Goal: Task Accomplishment & Management: Complete application form

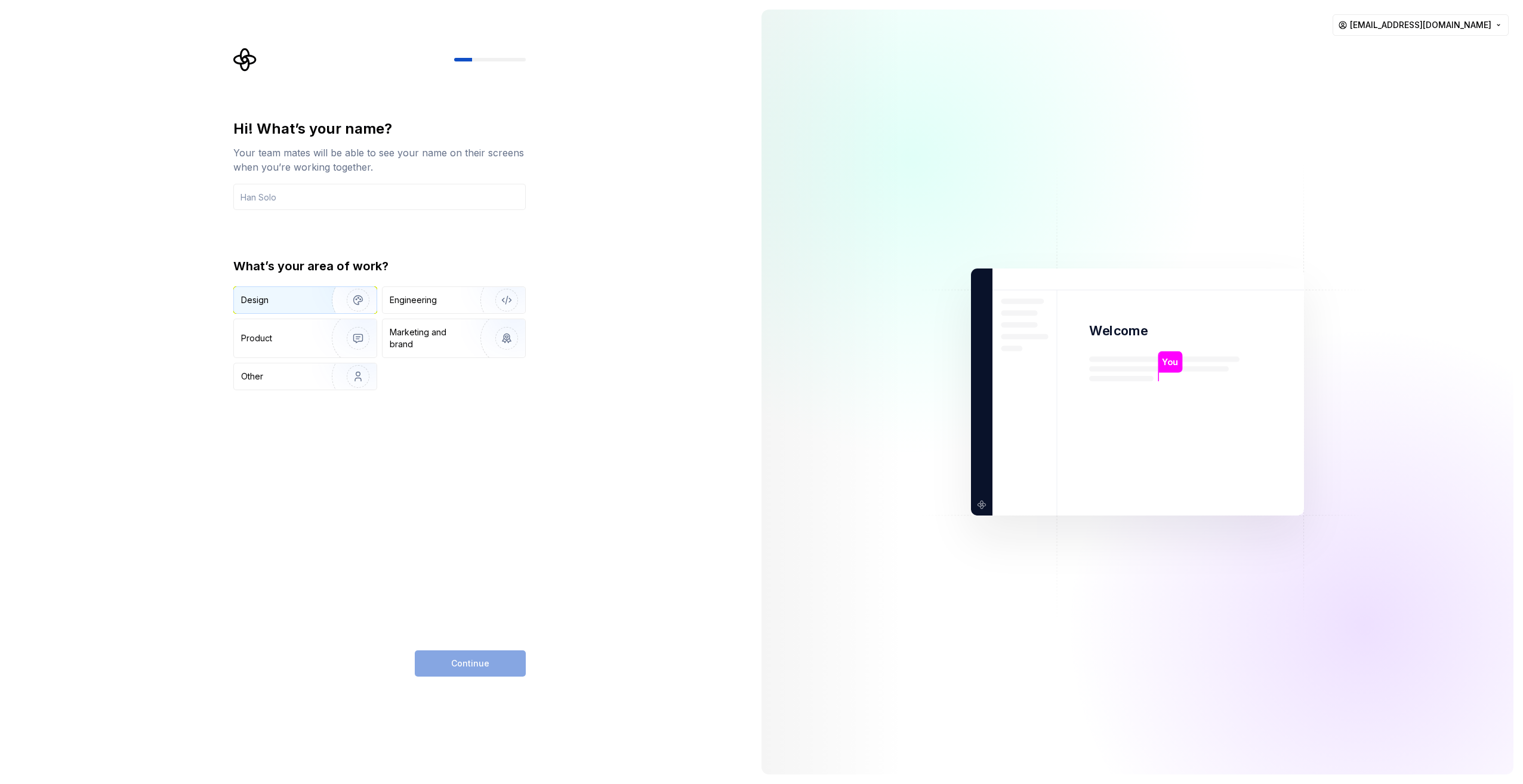
click at [299, 300] on div "Design" at bounding box center [279, 300] width 75 height 12
click at [419, 295] on div "Engineering" at bounding box center [413, 300] width 47 height 12
click at [323, 303] on img "button" at bounding box center [350, 300] width 76 height 80
click at [475, 670] on div "Continue" at bounding box center [470, 663] width 111 height 26
click at [398, 197] on input "text" at bounding box center [379, 197] width 292 height 26
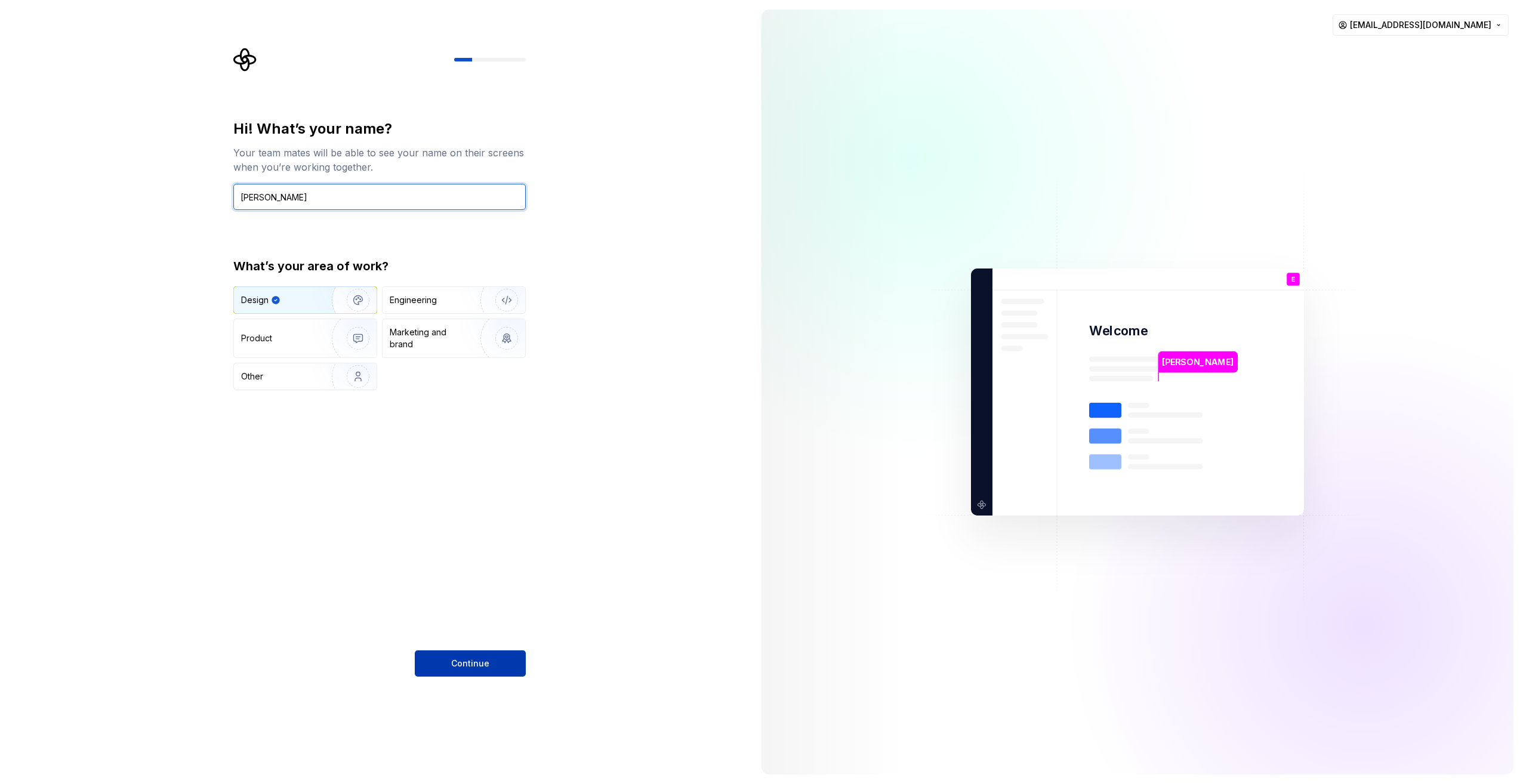
type input "[PERSON_NAME]"
click at [494, 655] on button "Continue" at bounding box center [470, 663] width 111 height 26
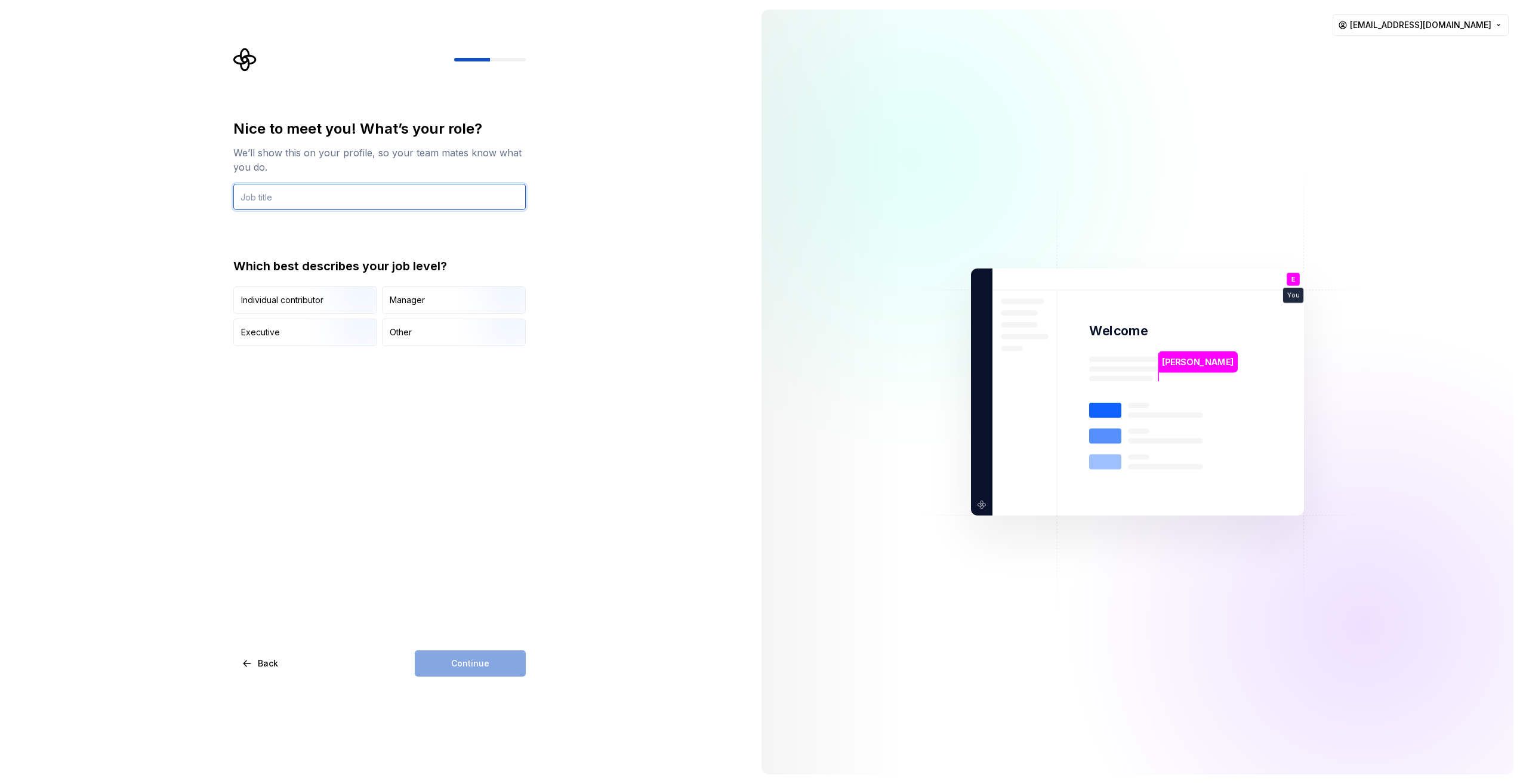
click at [403, 189] on input "text" at bounding box center [379, 197] width 292 height 26
type input "Lead Product Designer and Specialist"
click at [422, 338] on div "Other" at bounding box center [454, 332] width 143 height 26
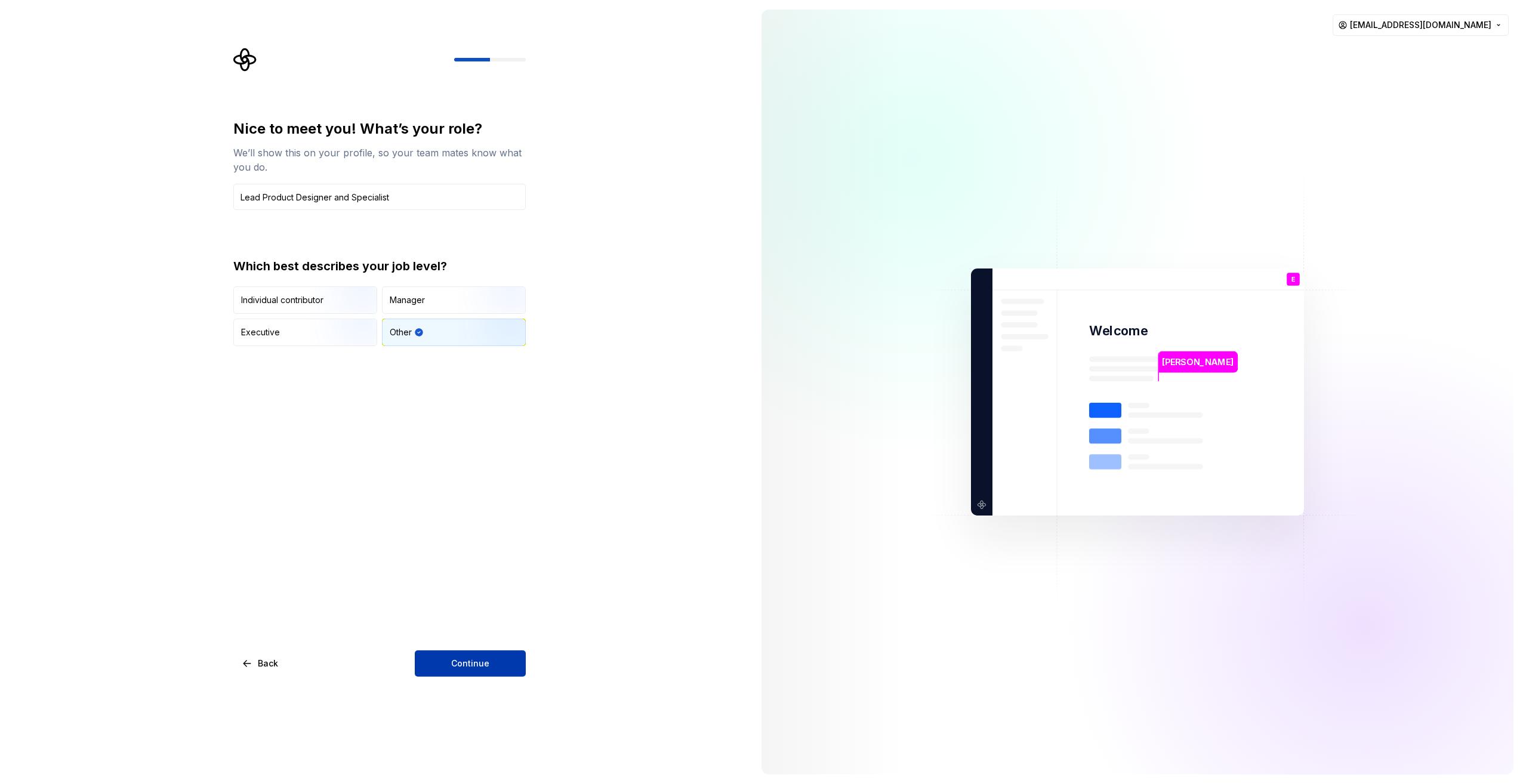
click at [482, 667] on span "Continue" at bounding box center [470, 663] width 38 height 12
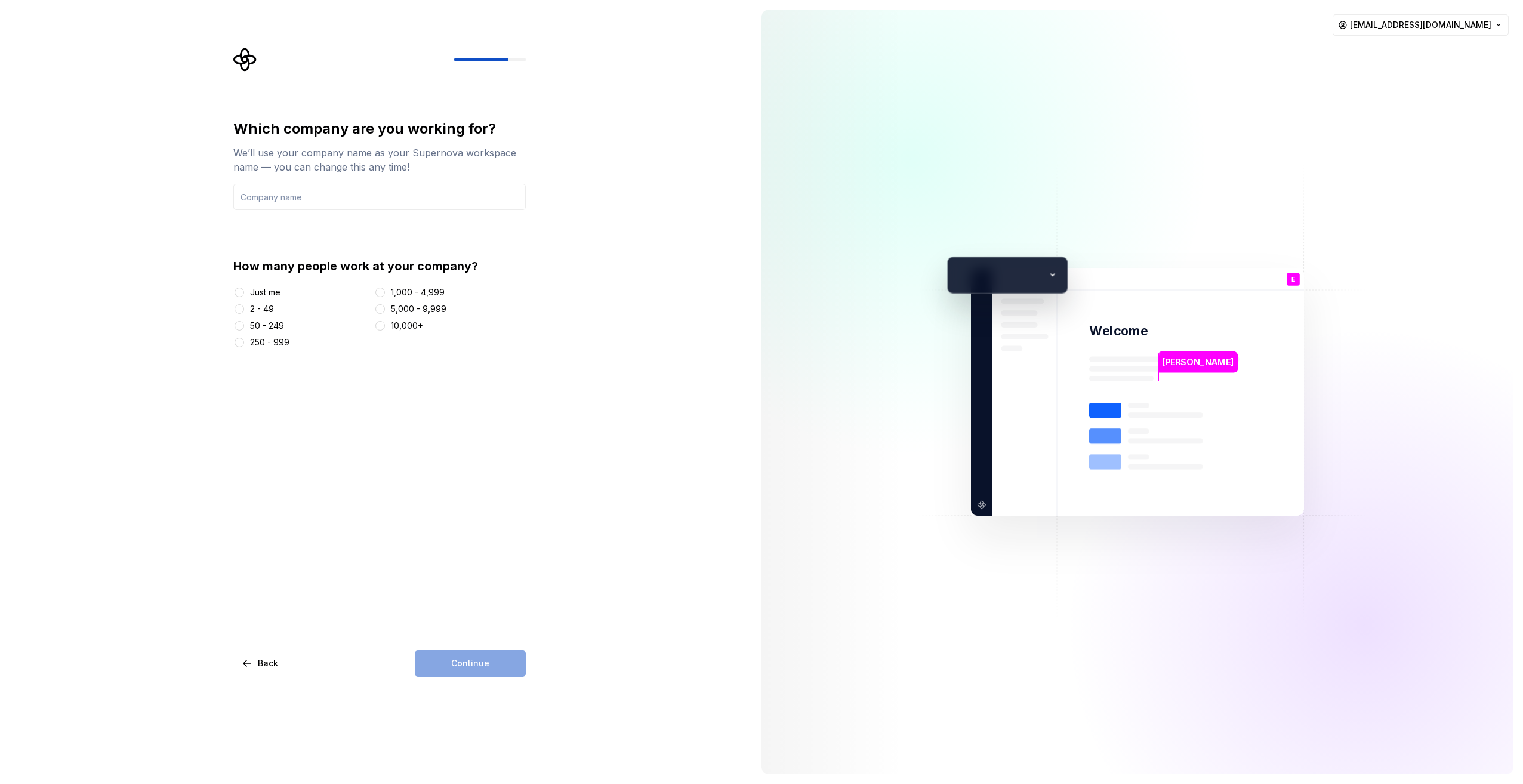
click at [261, 307] on div "2 - 49" at bounding box center [262, 309] width 24 height 12
click at [244, 307] on button "2 - 49" at bounding box center [240, 309] width 10 height 10
click at [289, 204] on input "text" at bounding box center [379, 197] width 292 height 26
drag, startPoint x: 645, startPoint y: 344, endPoint x: 617, endPoint y: 356, distance: 30.5
click at [644, 343] on div "Which company are you working for? We’ll use your company name as your Supernov…" at bounding box center [376, 392] width 752 height 784
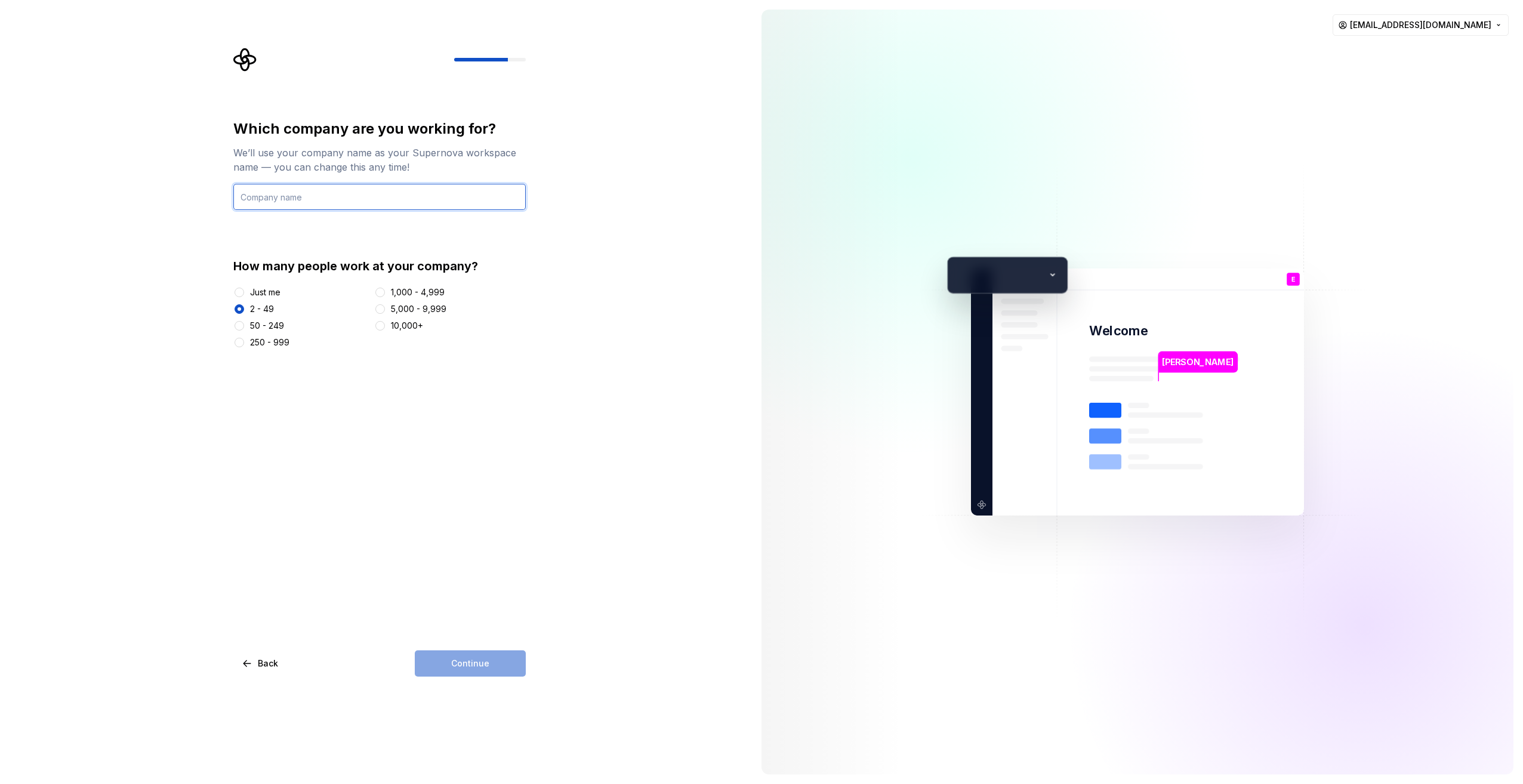
click at [379, 197] on input "text" at bounding box center [379, 197] width 292 height 26
type input "FloLogic"
click at [646, 309] on div "Which company are you working for? We’ll use your company name as your Supernov…" at bounding box center [376, 392] width 752 height 784
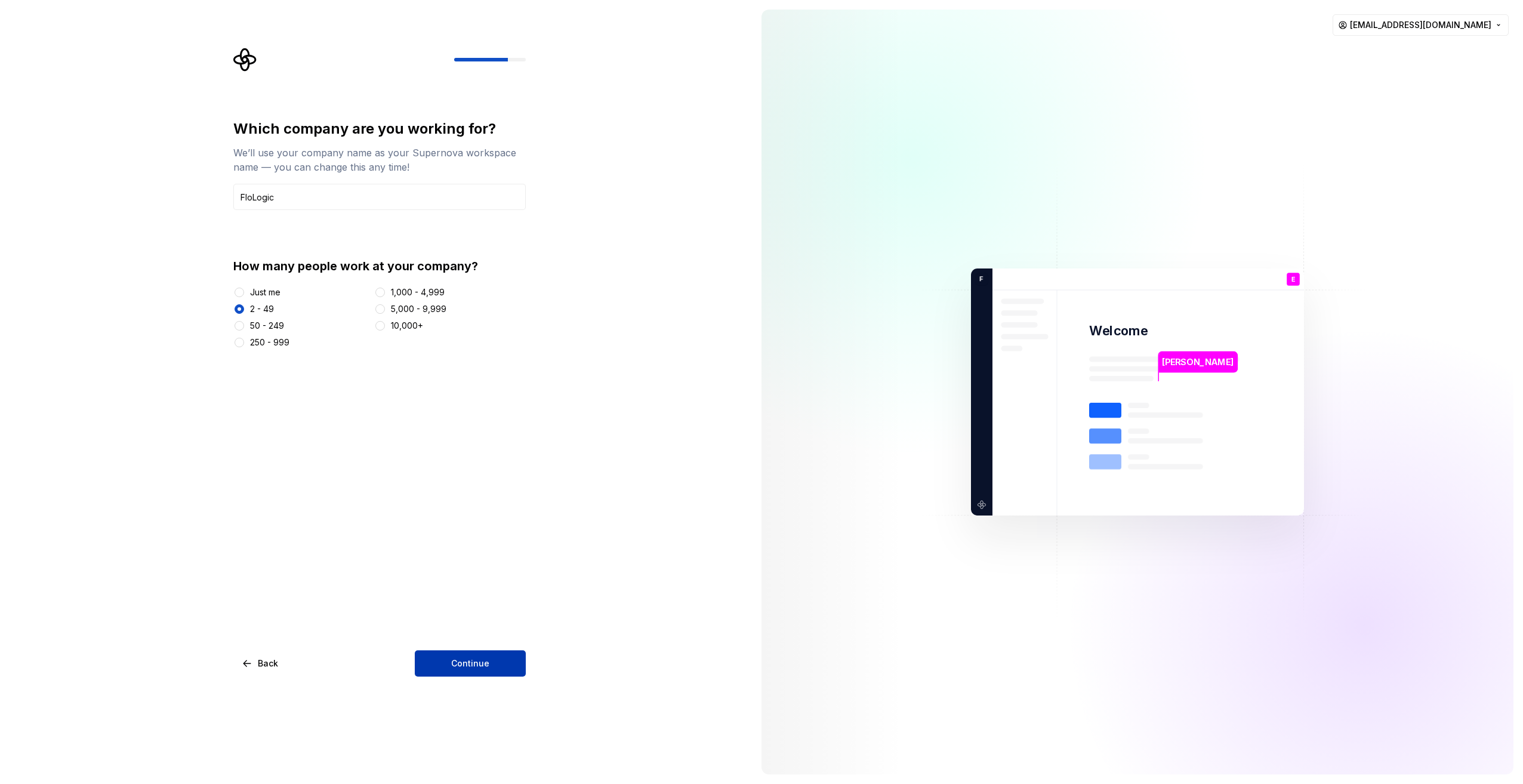
click at [486, 660] on span "Continue" at bounding box center [470, 663] width 38 height 12
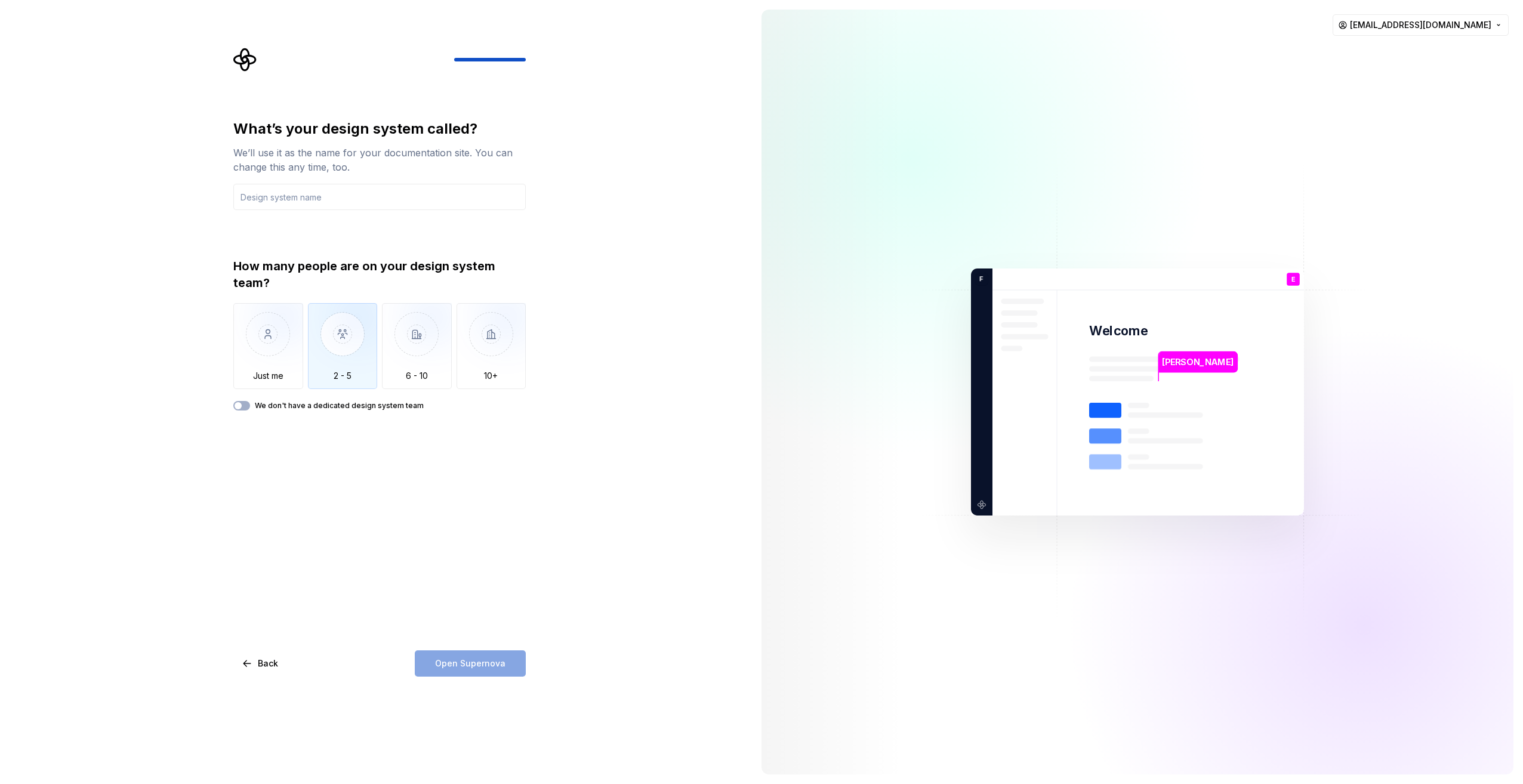
click at [338, 351] on img "button" at bounding box center [342, 343] width 70 height 80
click at [402, 197] on input "text" at bounding box center [379, 197] width 292 height 26
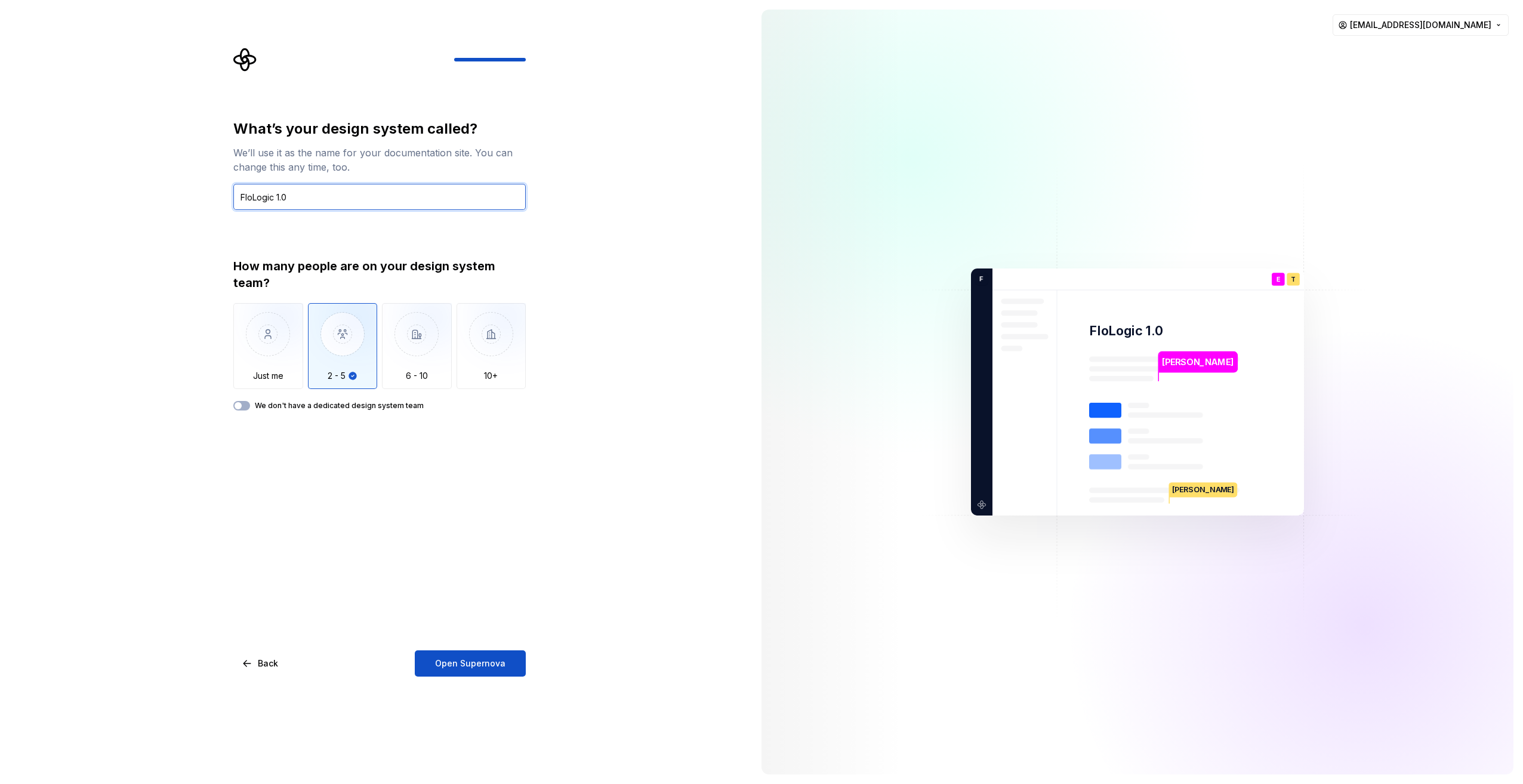
type input "FloLogic 1.0"
click at [277, 408] on label "We don't have a dedicated design system team" at bounding box center [339, 406] width 169 height 10
click at [250, 408] on button "We don't have a dedicated design system team" at bounding box center [242, 406] width 17 height 10
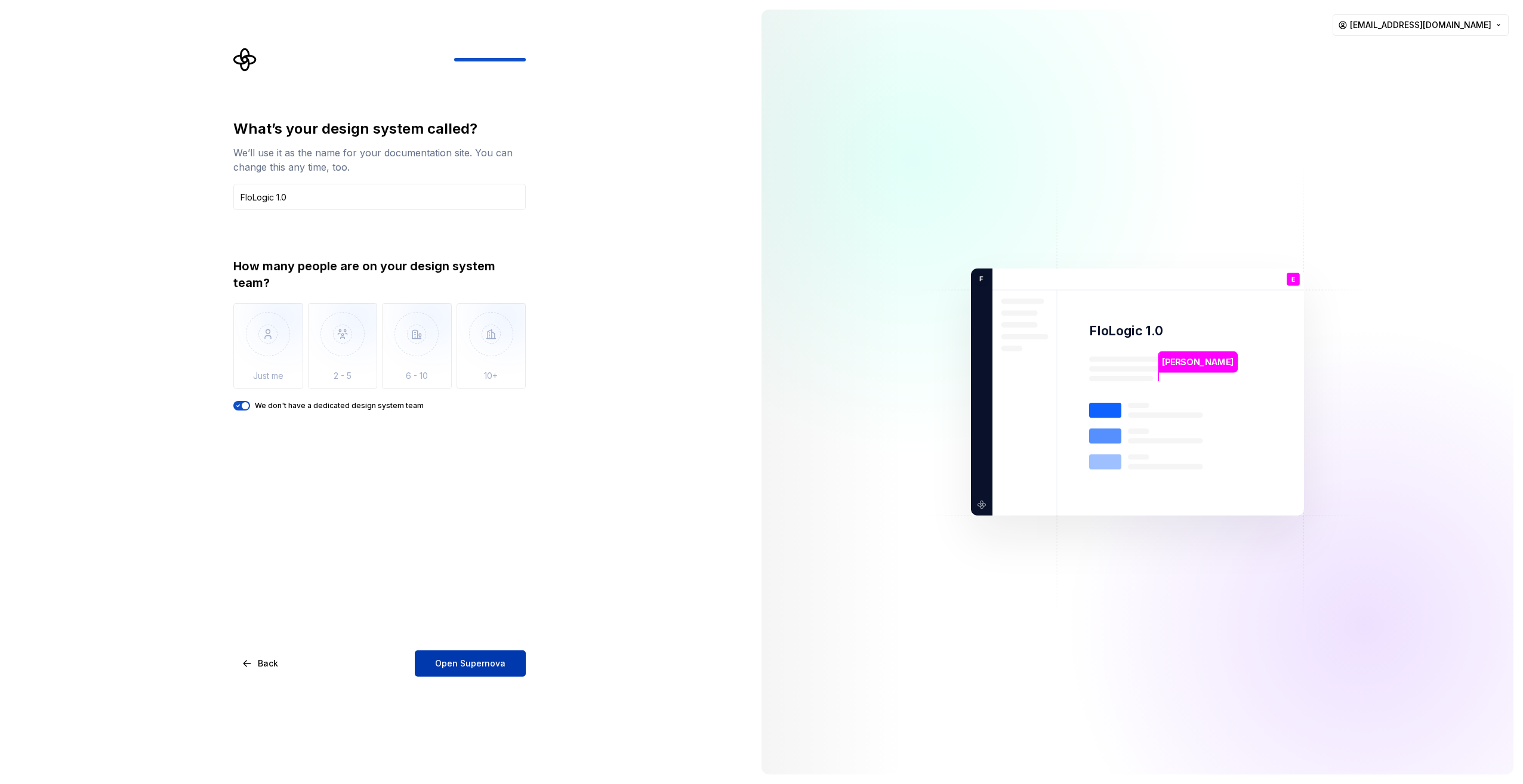
click at [473, 651] on button "Open Supernova" at bounding box center [470, 663] width 111 height 26
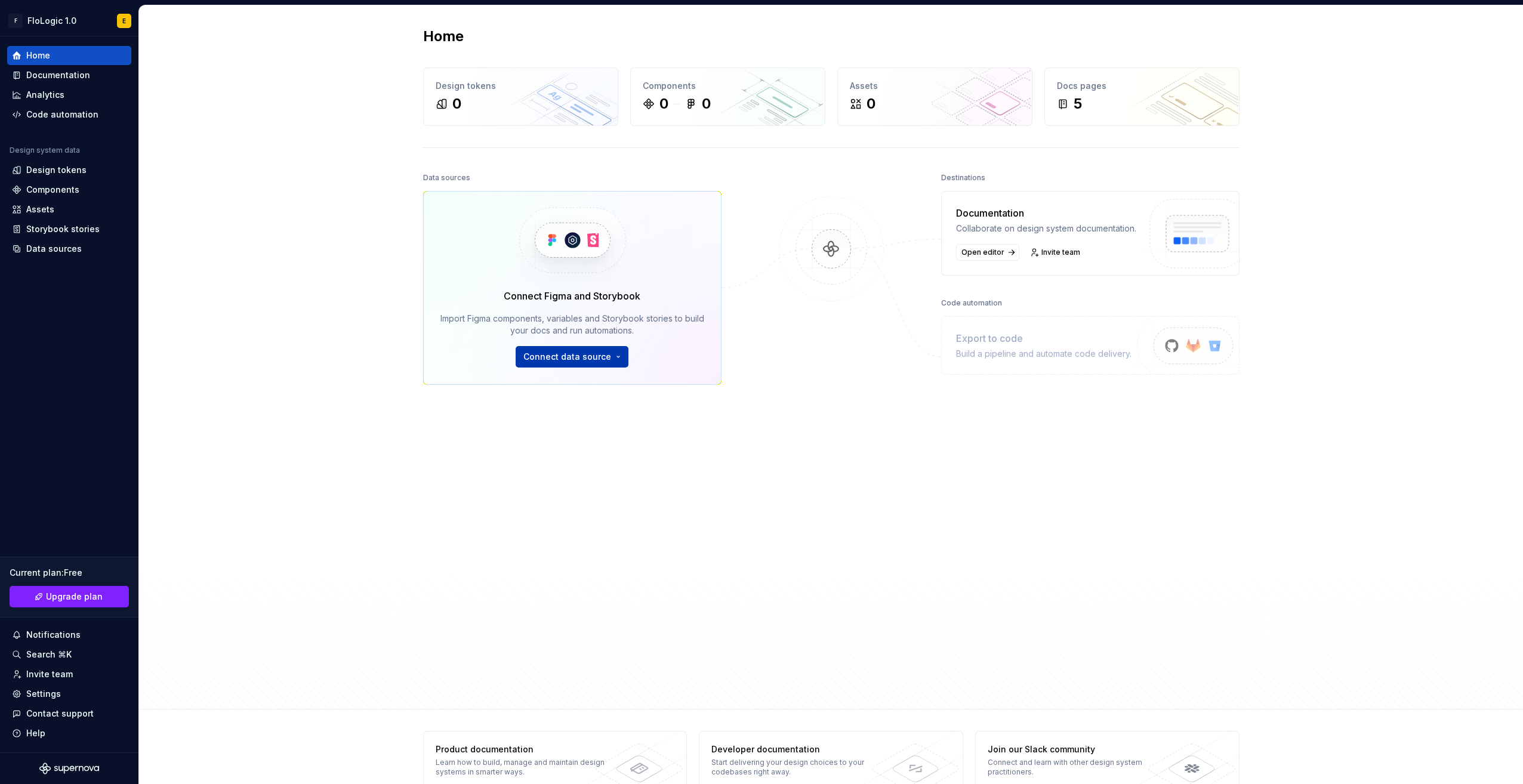
click at [591, 349] on html "F FloLogic 1.0 E Home Documentation Analytics Code automation Design system dat…" at bounding box center [761, 392] width 1523 height 784
click at [591, 380] on div "Figma library Import styles, components and icons." at bounding box center [605, 387] width 137 height 23
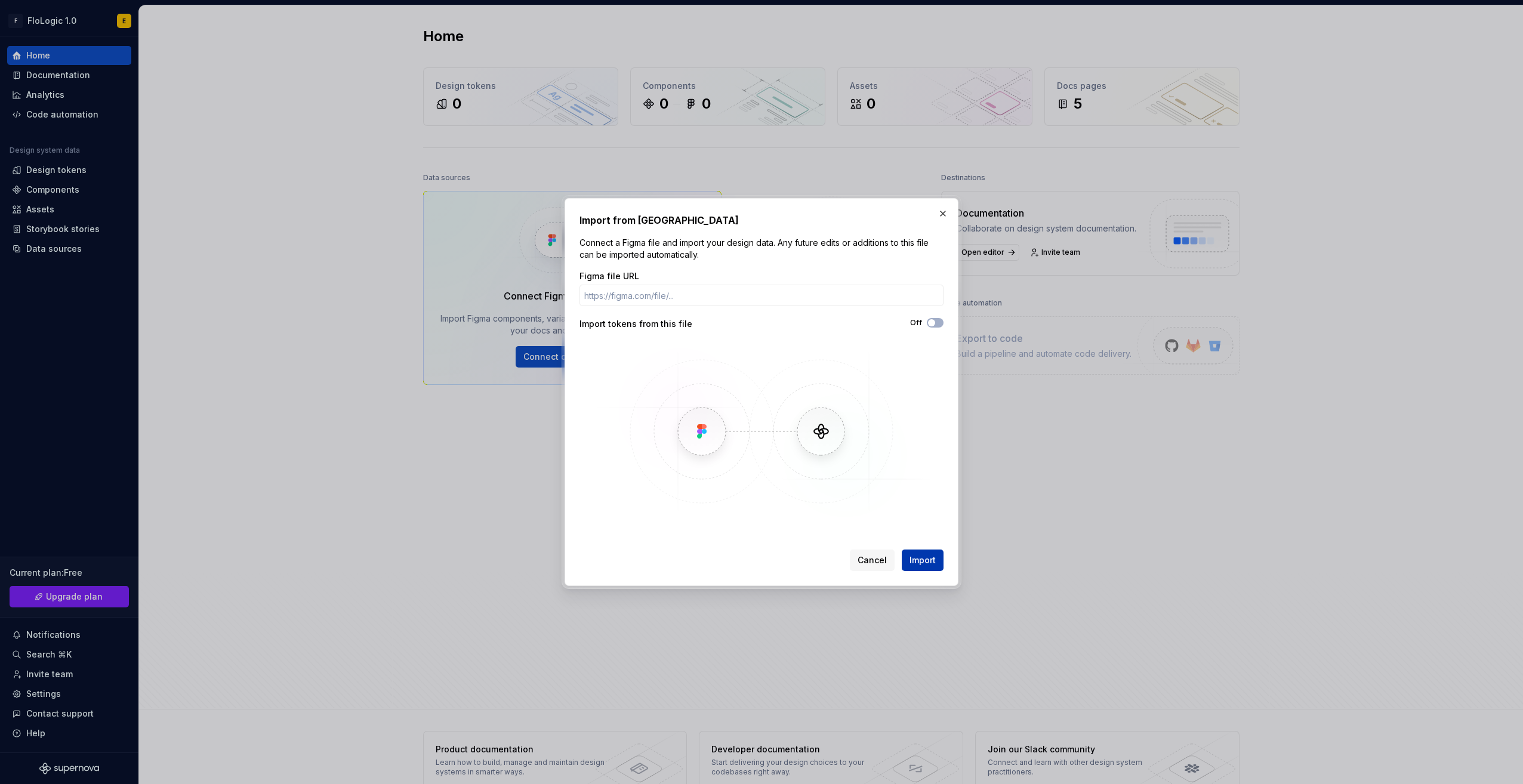
click at [925, 555] on span "Import" at bounding box center [922, 560] width 26 height 12
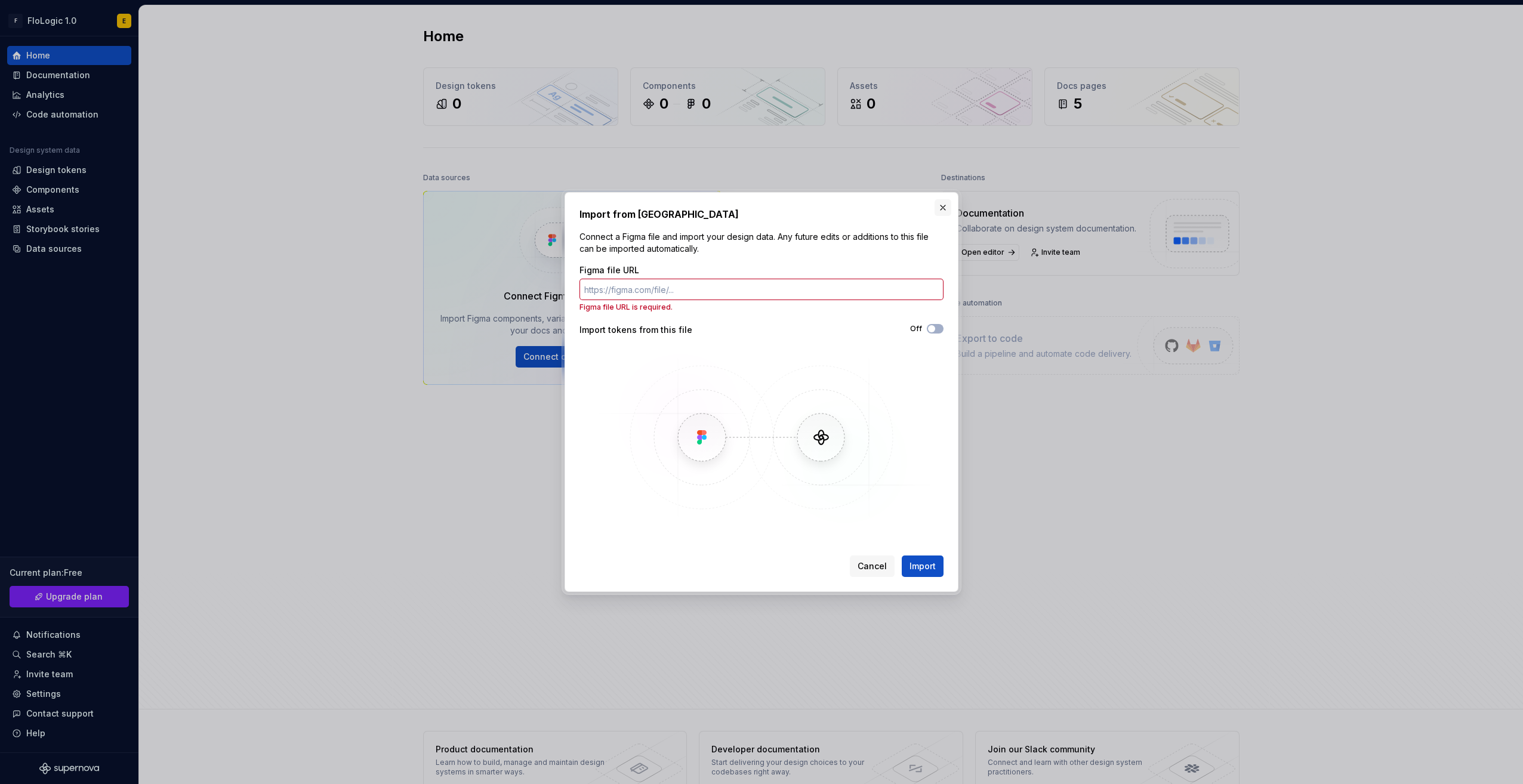
click at [943, 204] on button "button" at bounding box center [943, 208] width 17 height 17
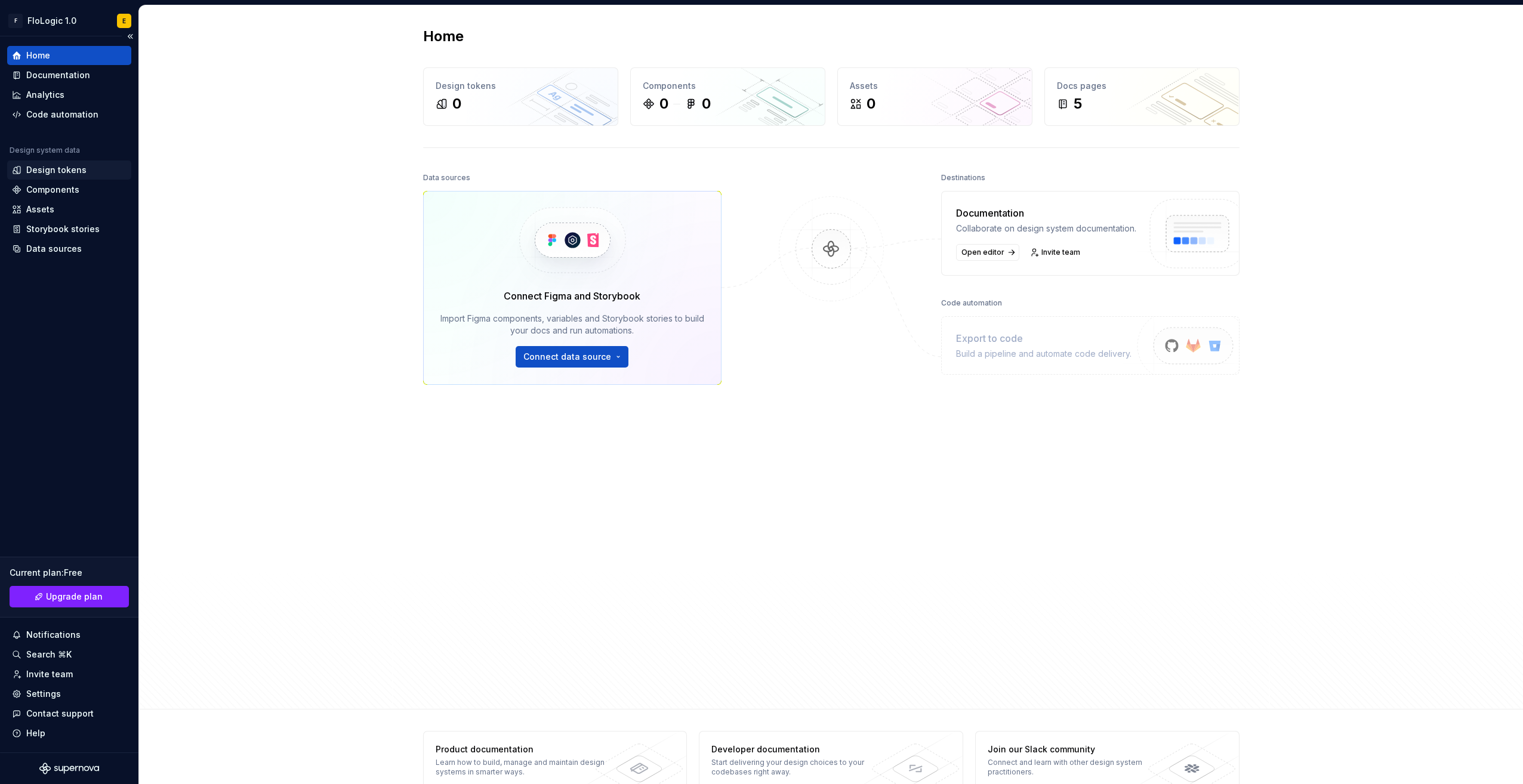
click at [70, 166] on div "Design tokens" at bounding box center [56, 170] width 60 height 12
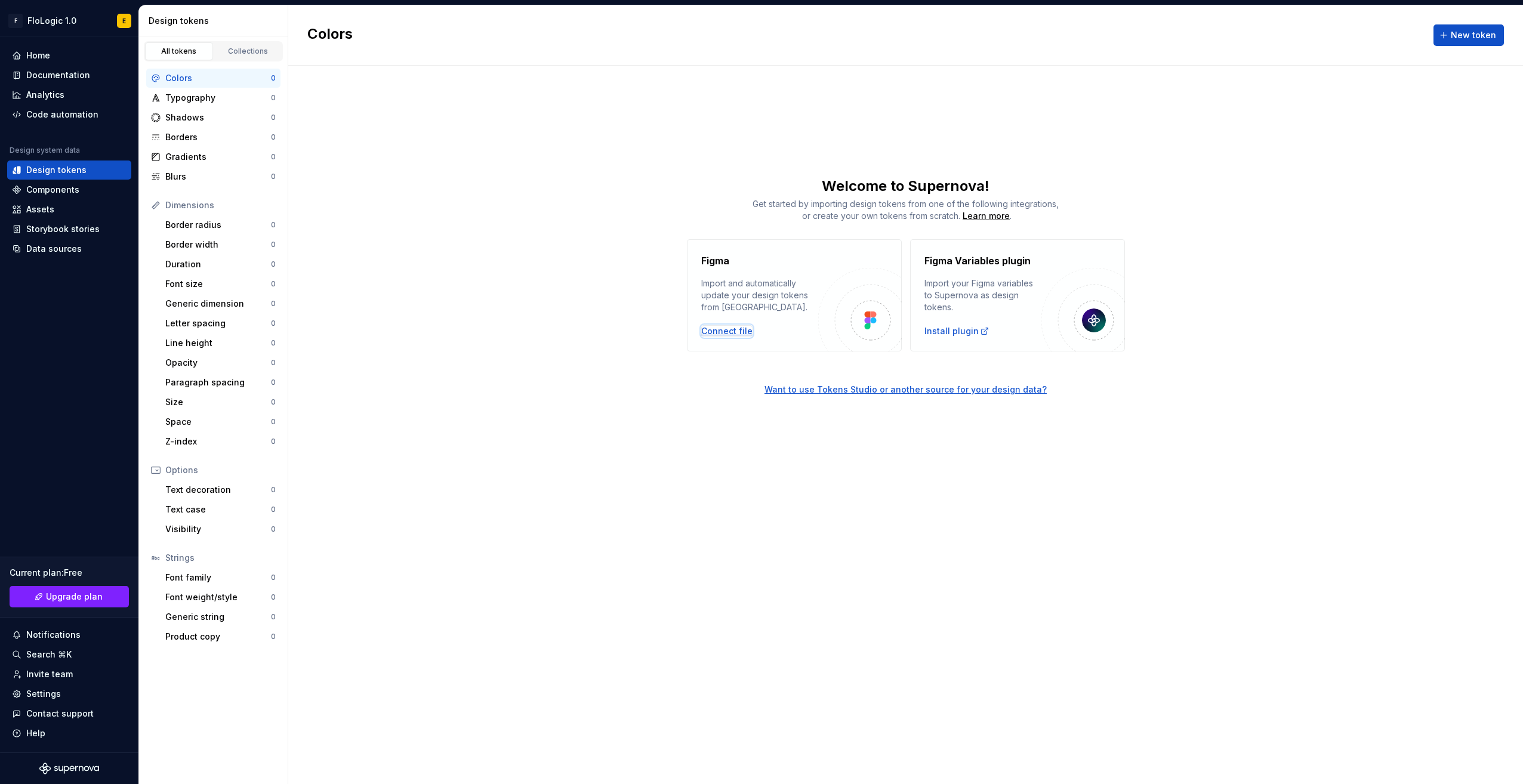
click at [731, 328] on div "Connect file" at bounding box center [726, 331] width 52 height 12
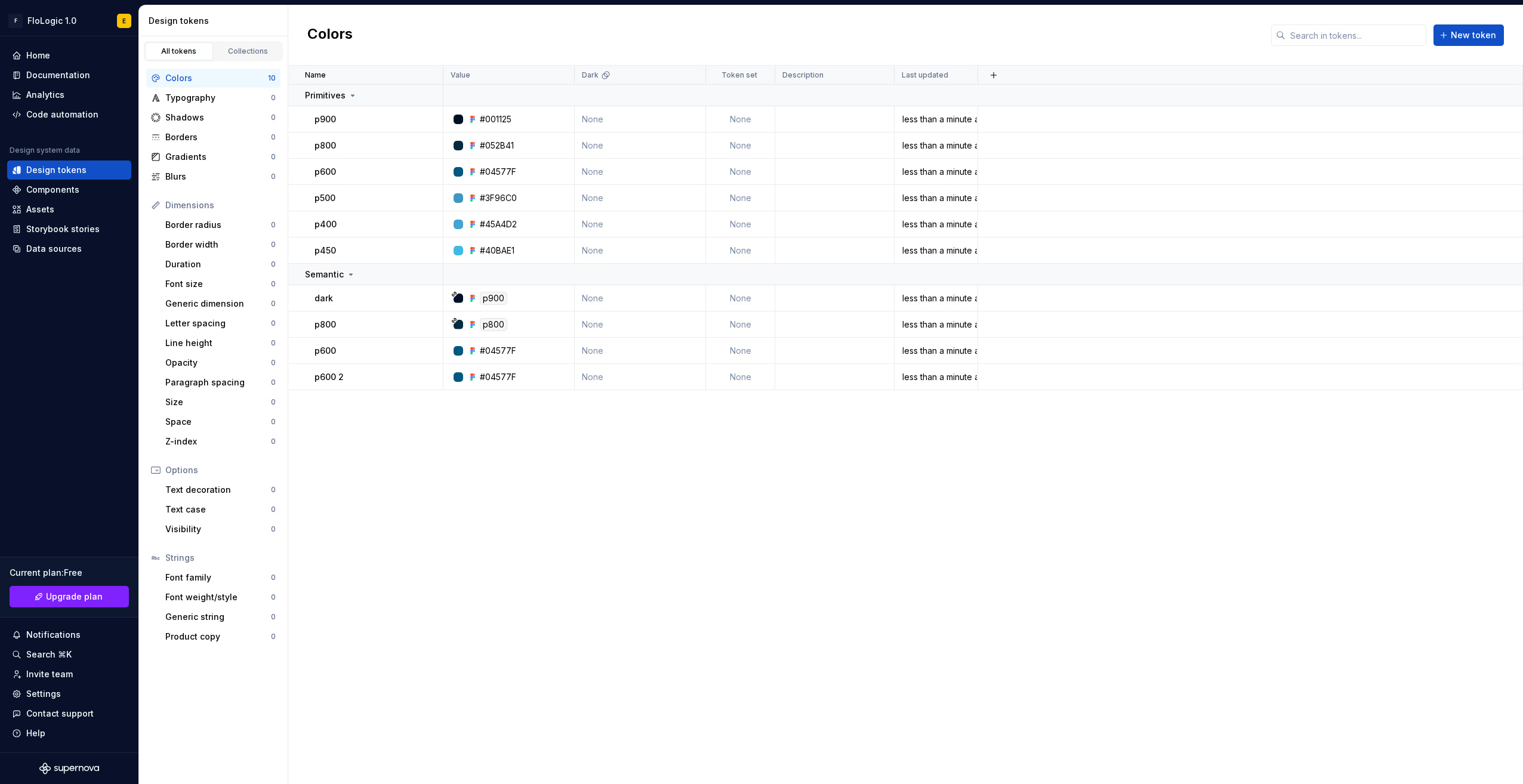
click at [978, 481] on div "Name Value Dark Token set Description Last updated Primitives p900 #001125 None…" at bounding box center [906, 425] width 1235 height 718
click at [352, 95] on icon at bounding box center [353, 95] width 10 height 10
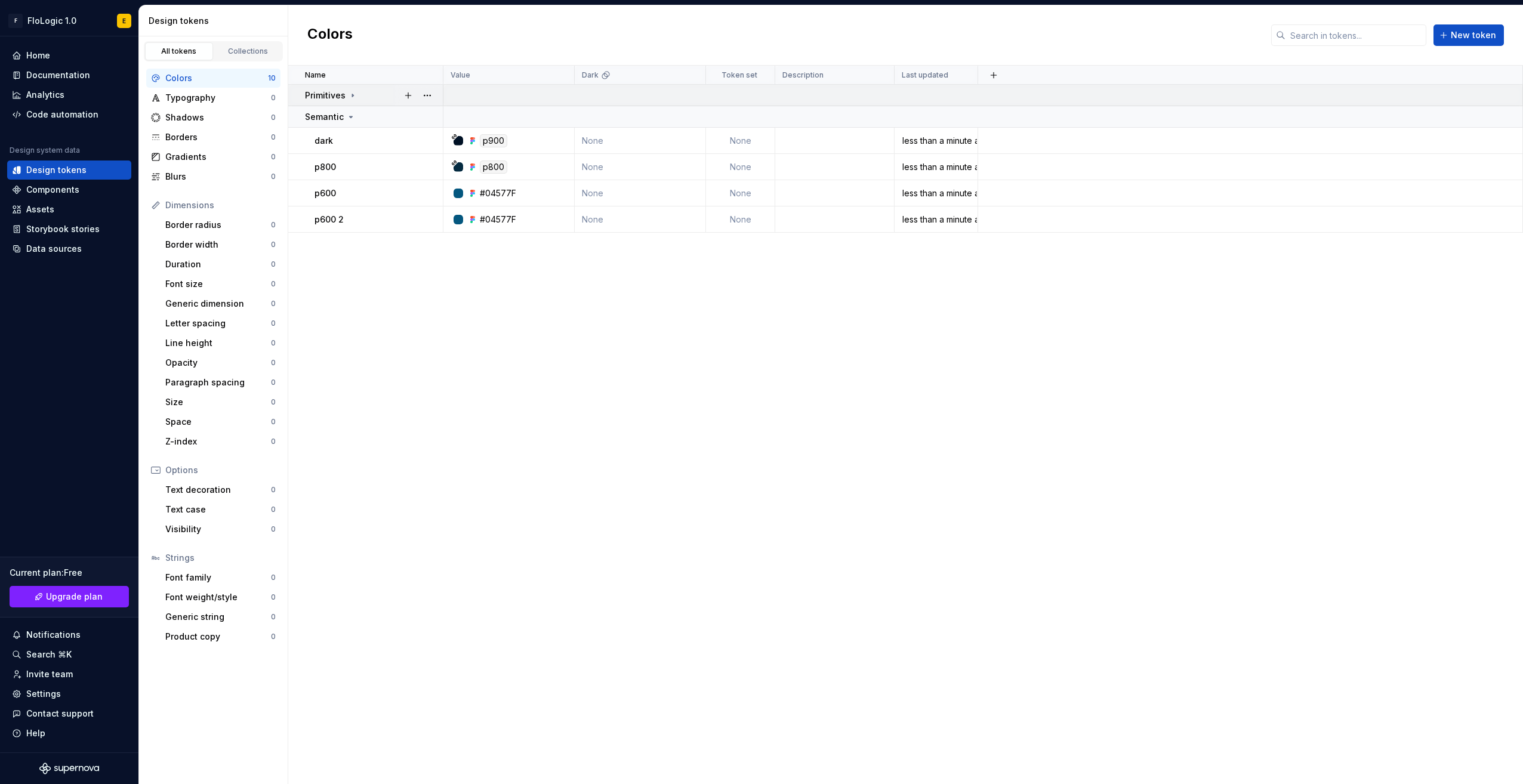
click at [352, 95] on icon at bounding box center [353, 95] width 1 height 3
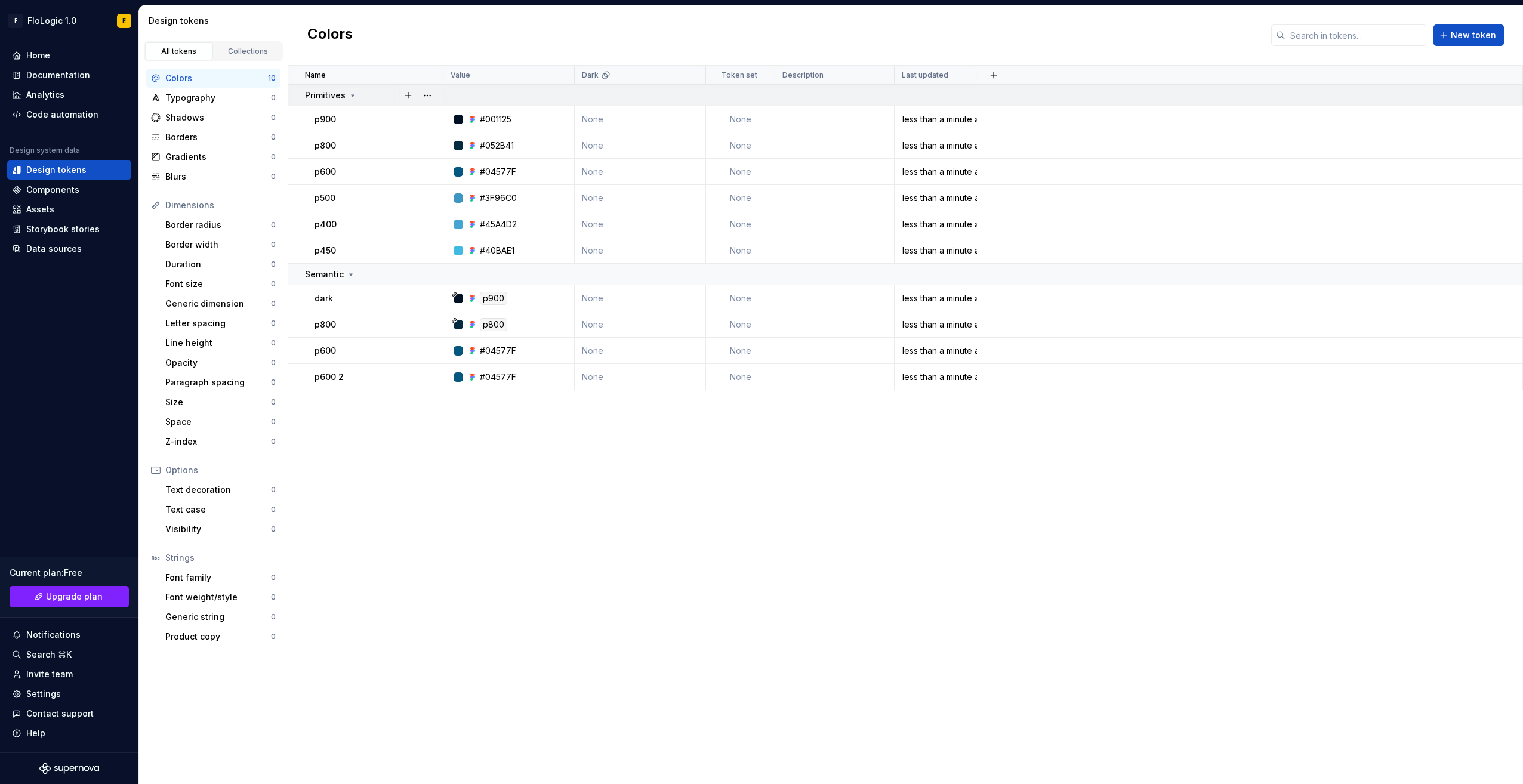
click at [352, 95] on icon at bounding box center [353, 95] width 3 height 1
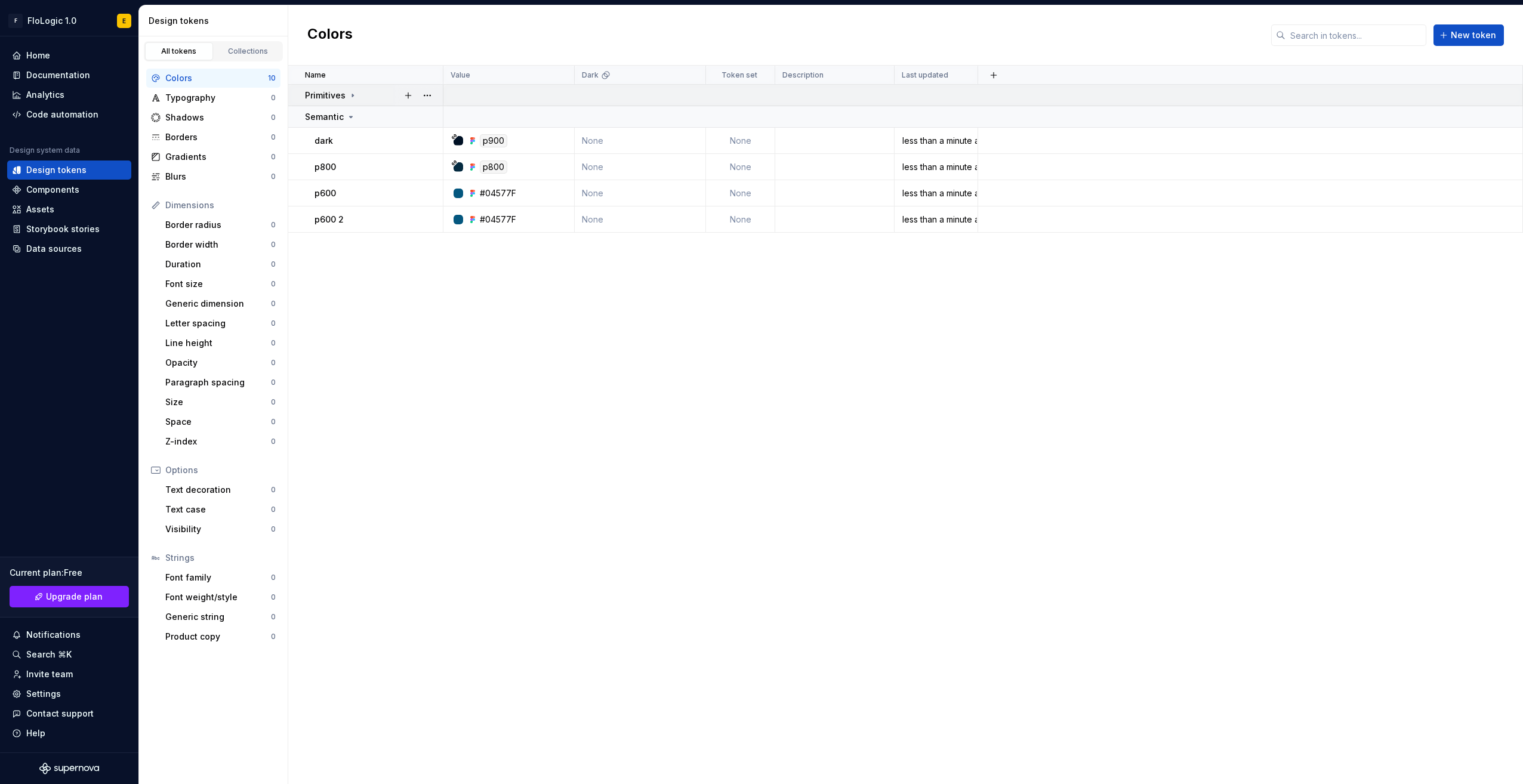
click at [352, 95] on icon at bounding box center [353, 95] width 1 height 3
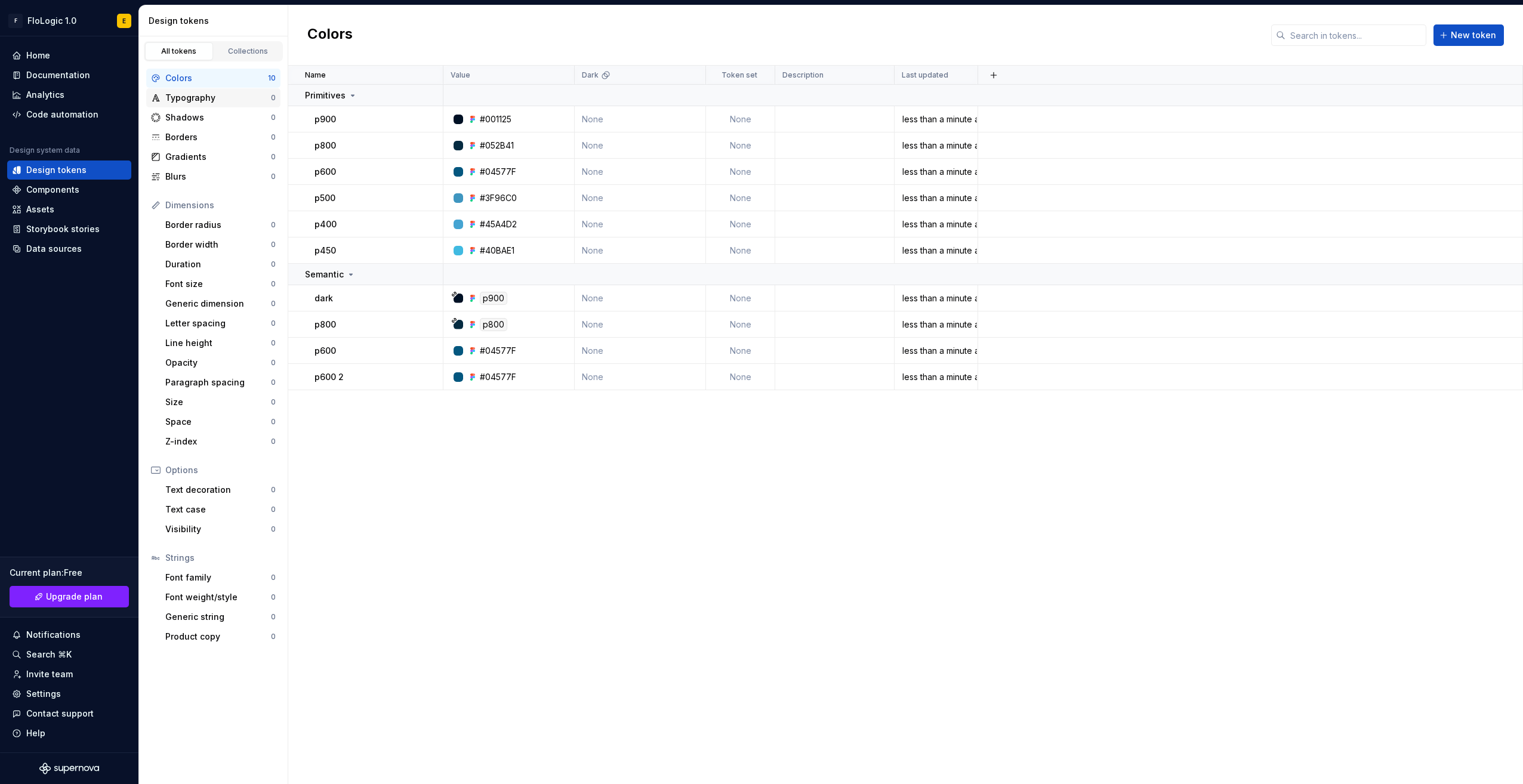
click at [226, 93] on div "Typography" at bounding box center [218, 98] width 105 height 12
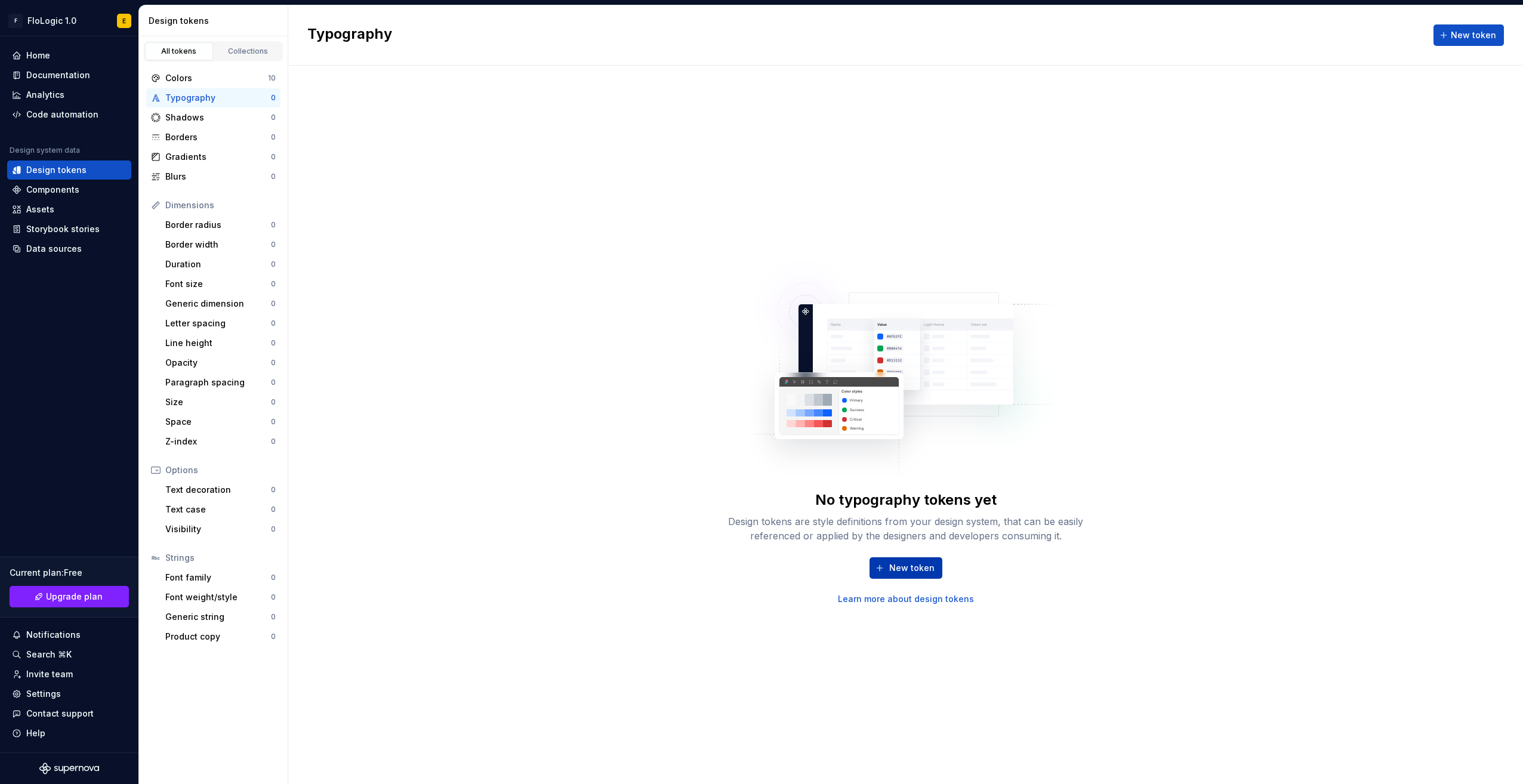
click at [892, 565] on span "New token" at bounding box center [912, 568] width 45 height 12
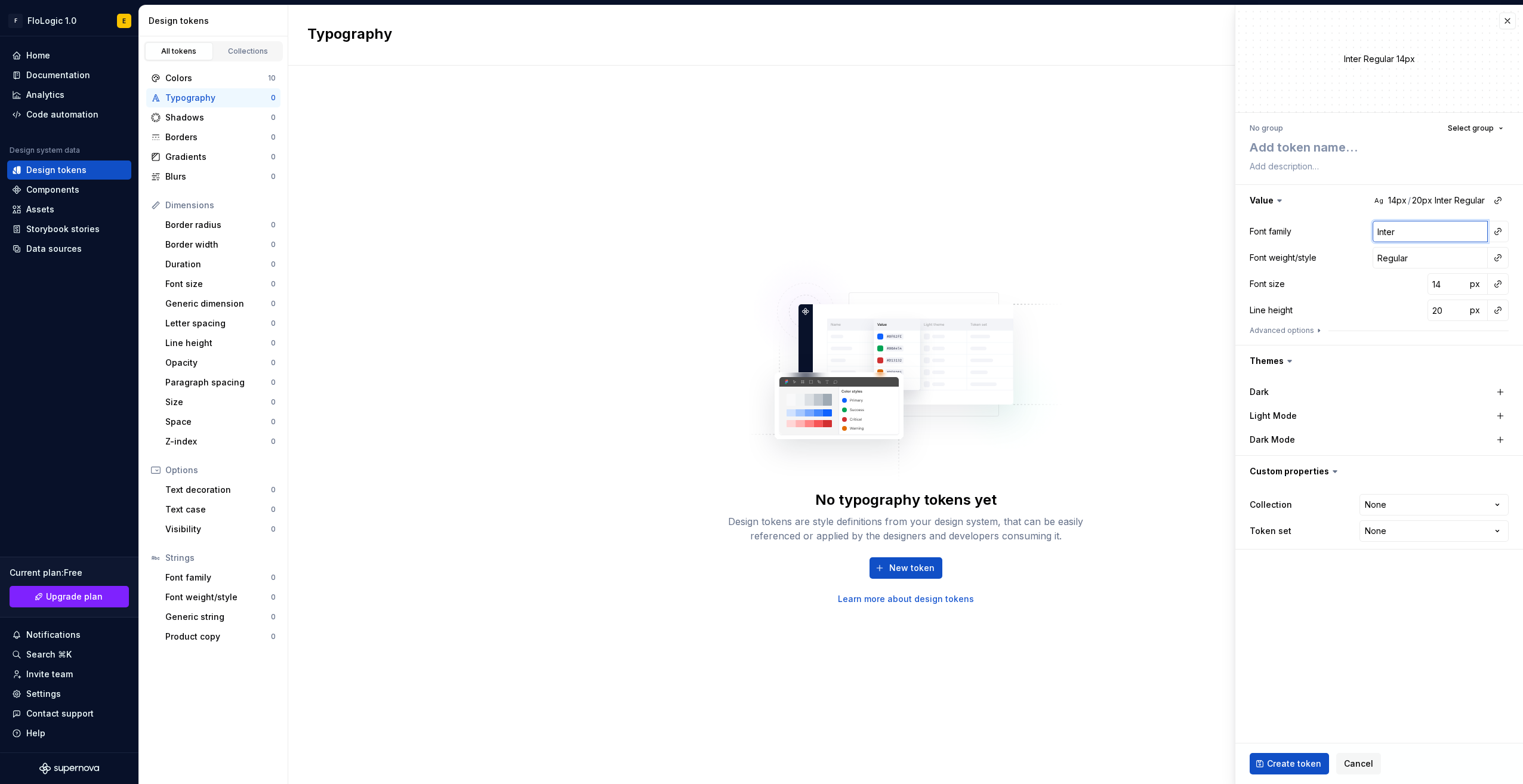
click at [1413, 225] on input "Inter" at bounding box center [1430, 231] width 115 height 21
type textarea "*"
click at [1513, 23] on button "button" at bounding box center [1508, 21] width 17 height 17
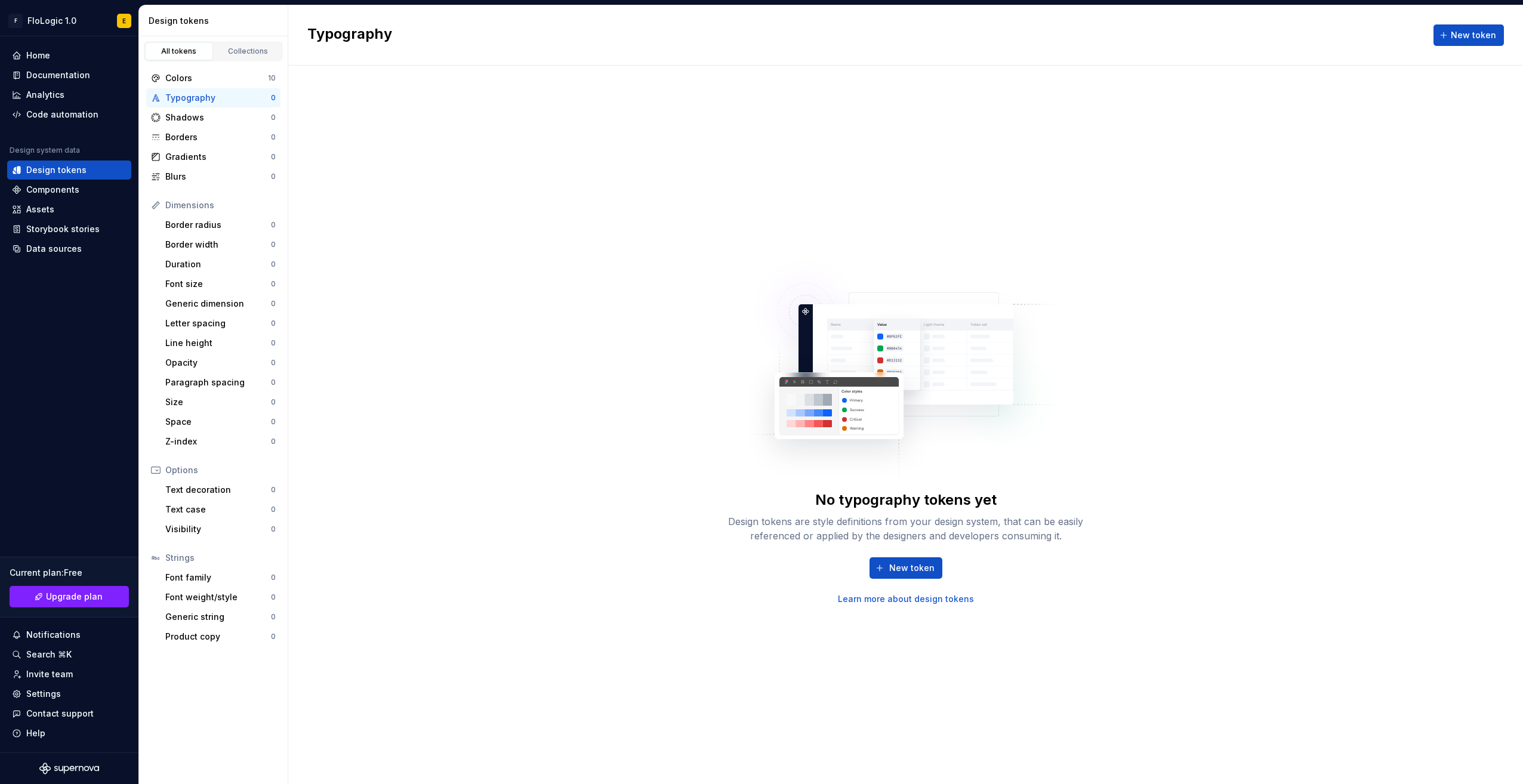
click at [1175, 300] on div "No typography tokens yet Design tokens are style definitions from your design s…" at bounding box center [906, 425] width 1235 height 718
click at [193, 118] on div "Shadows" at bounding box center [218, 117] width 105 height 12
click at [212, 136] on div "Borders" at bounding box center [218, 137] width 105 height 12
click at [1068, 59] on div "Borders New token" at bounding box center [906, 35] width 1235 height 60
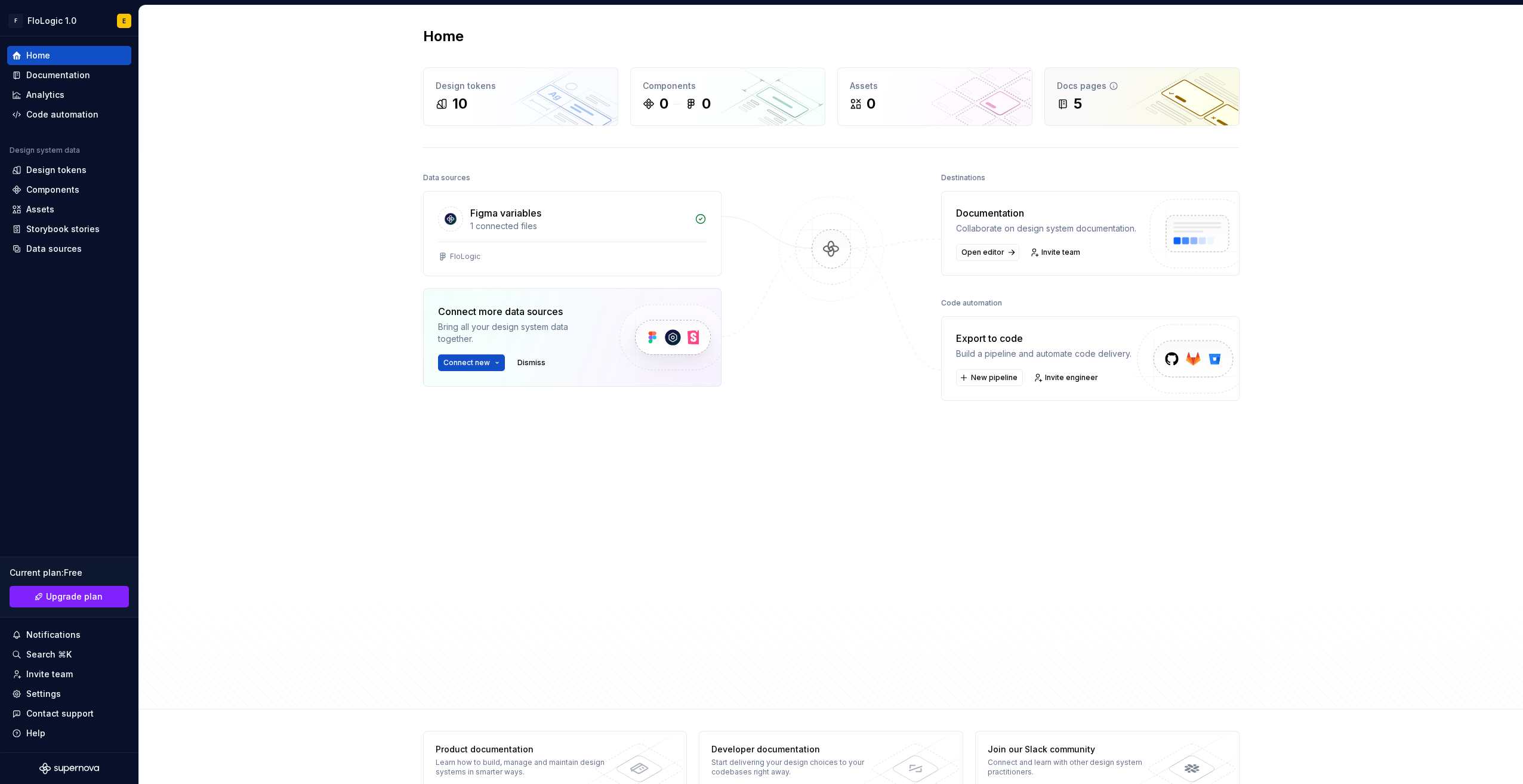
click at [1099, 103] on div "5" at bounding box center [1142, 103] width 170 height 19
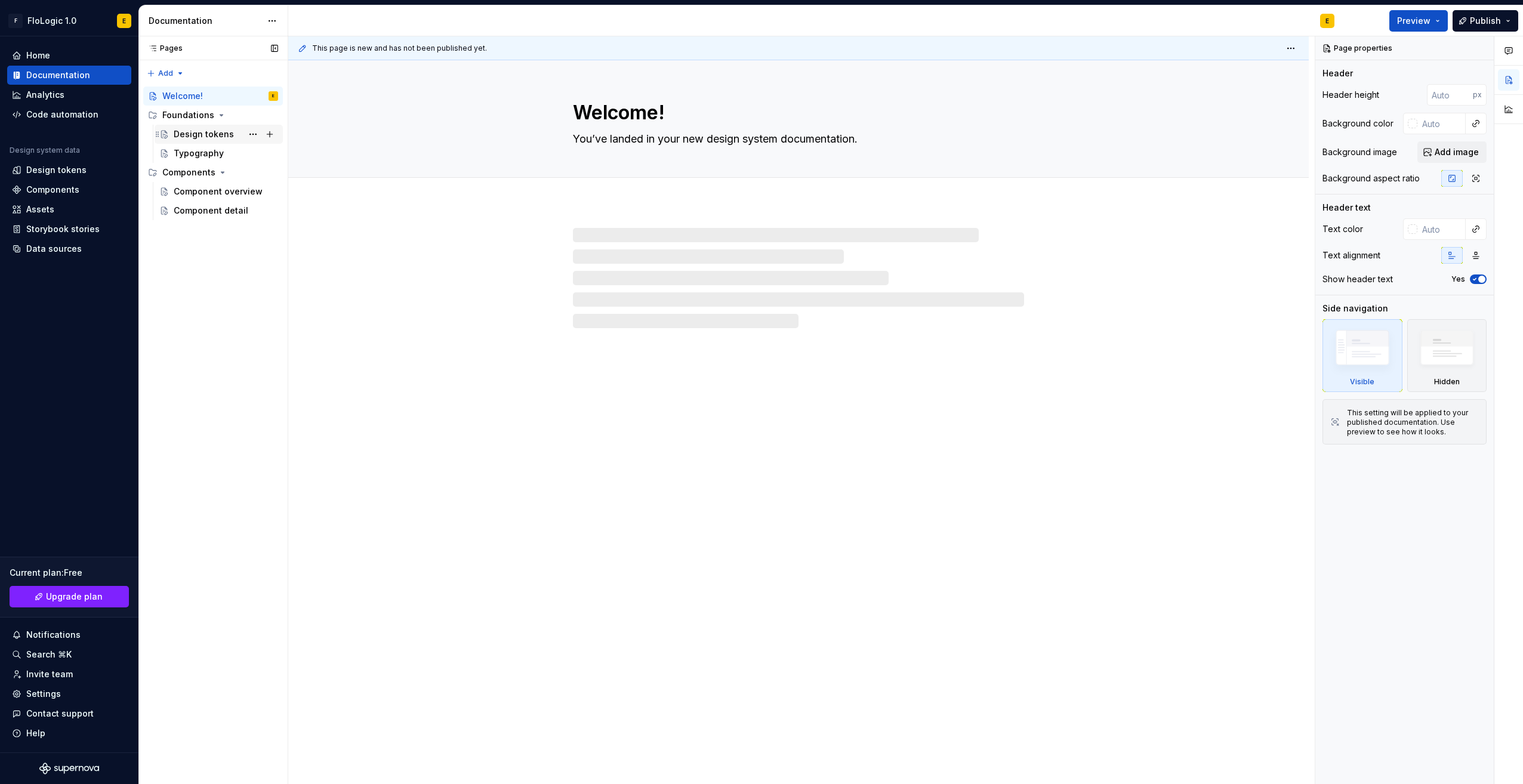
click at [205, 134] on div "Design tokens" at bounding box center [204, 134] width 60 height 12
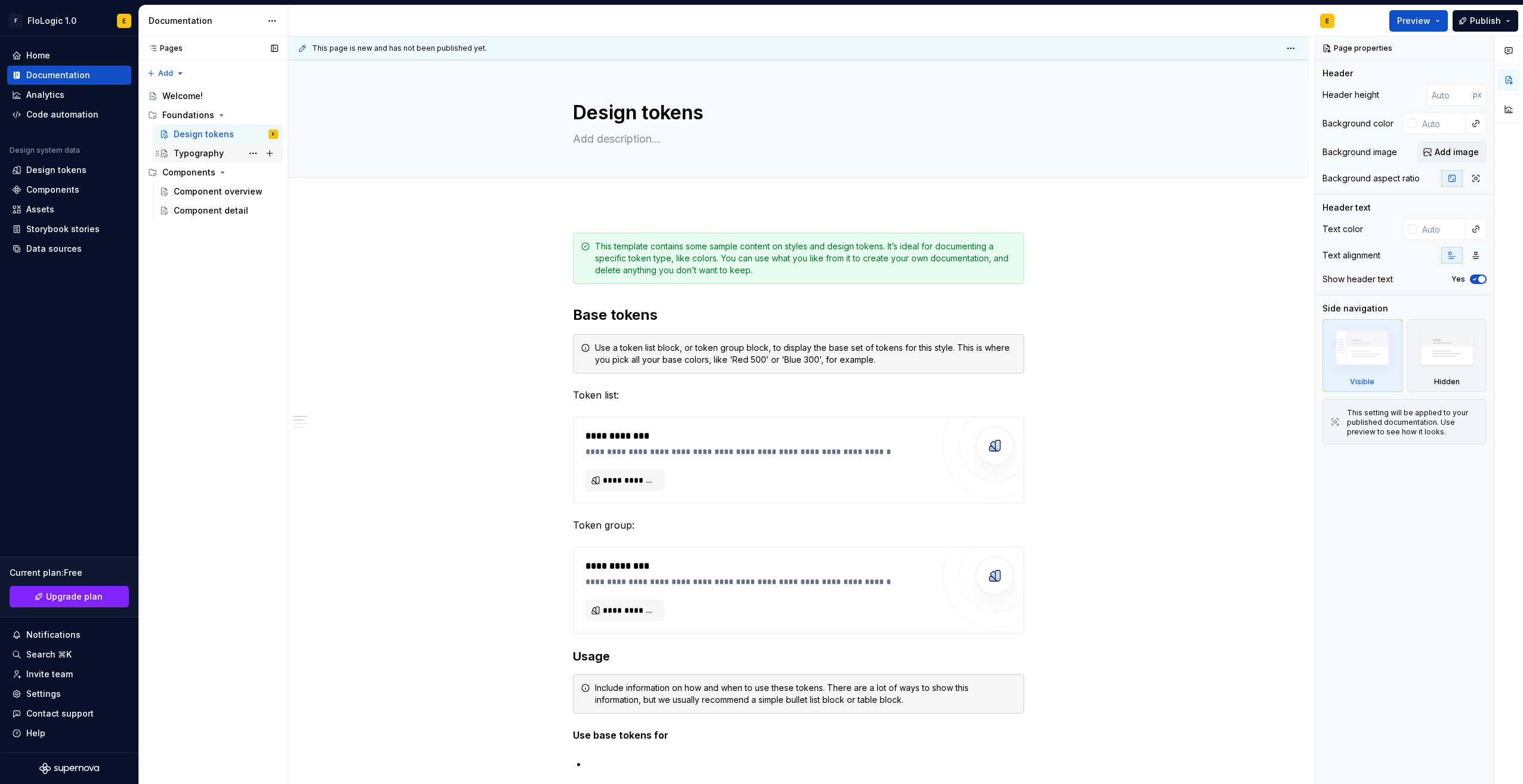
click at [215, 156] on div "Typography" at bounding box center [199, 153] width 50 height 12
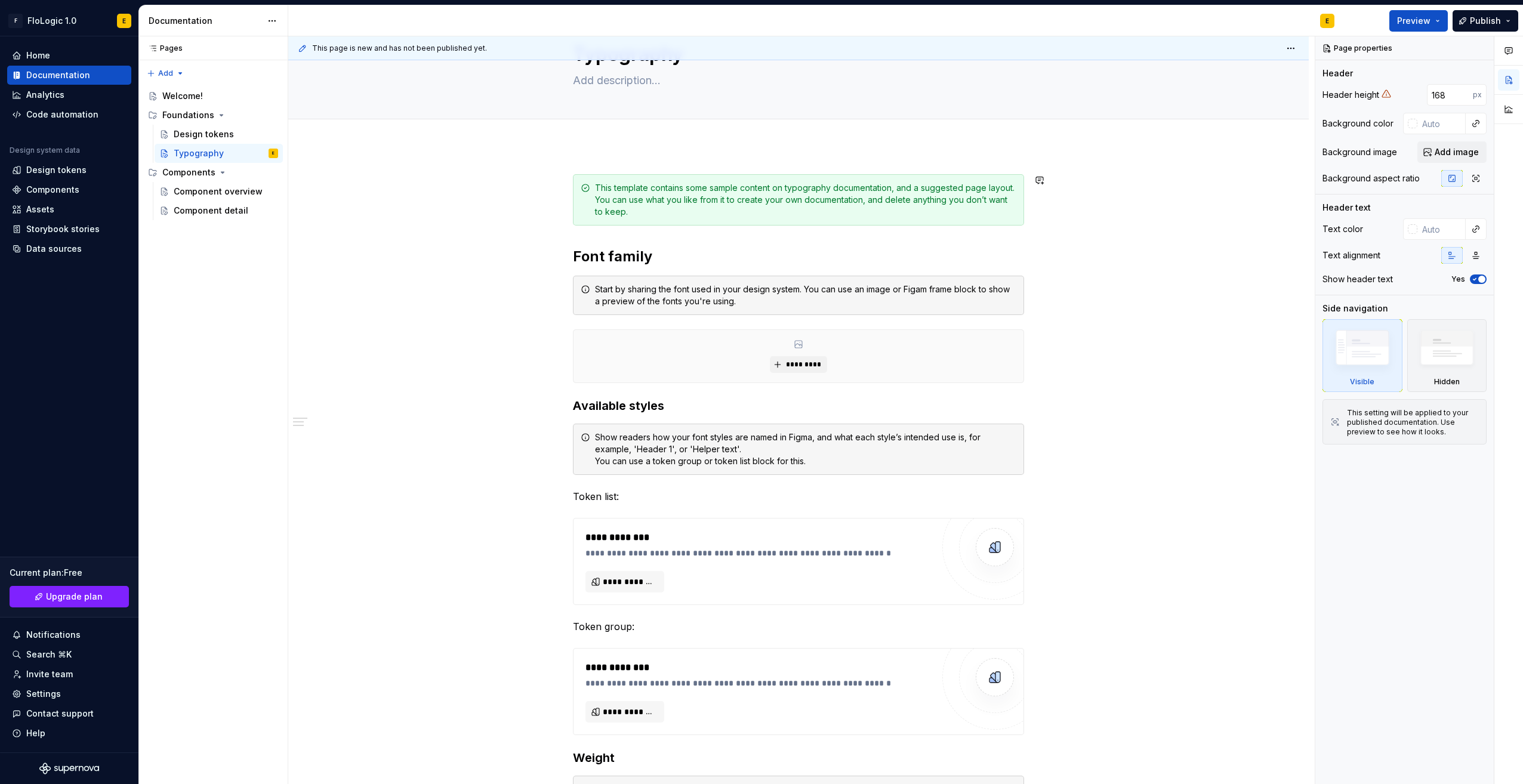
scroll to position [59, 0]
type textarea "*"
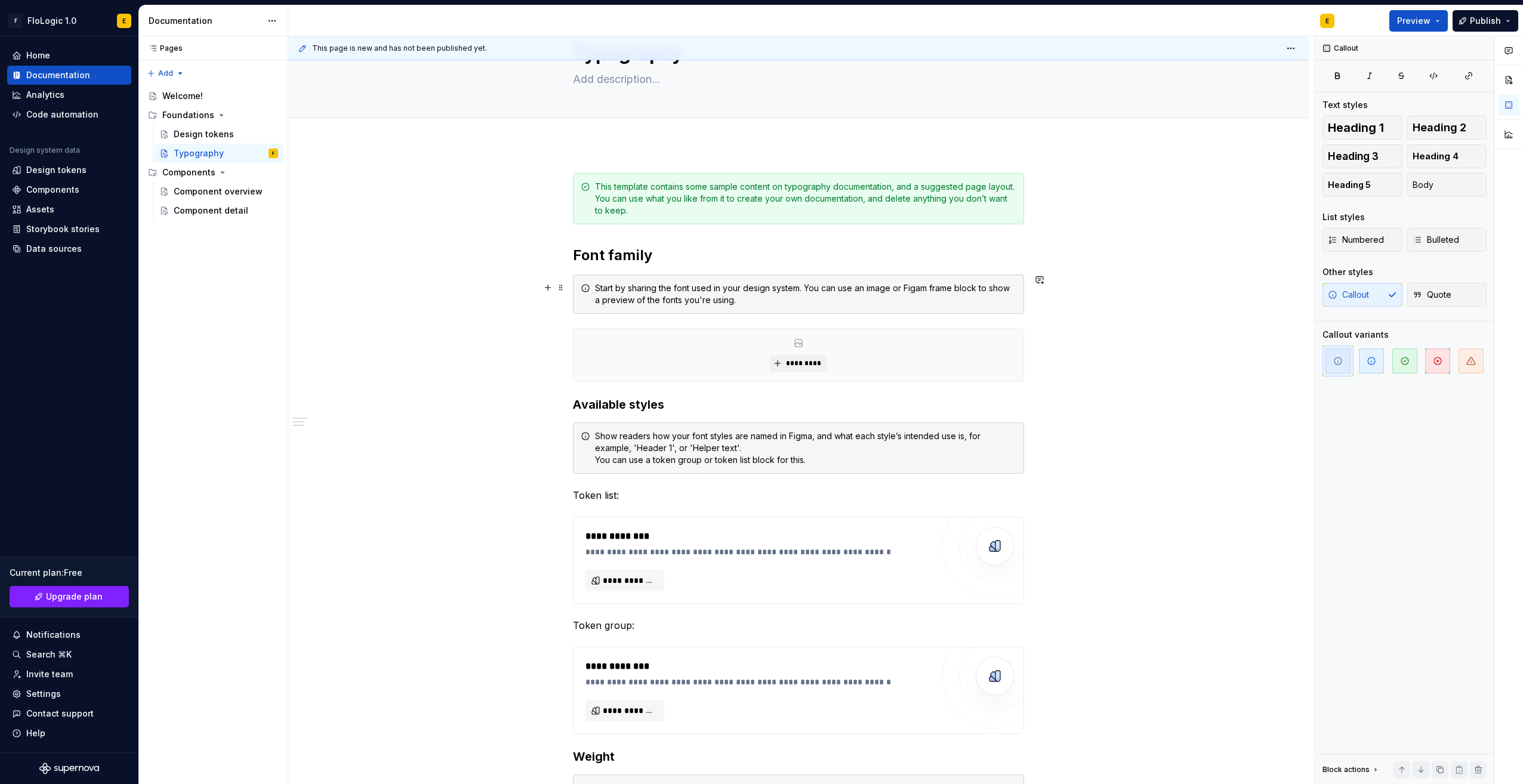
click at [730, 285] on div "Start by sharing the font used in your design system. You can use an image or F…" at bounding box center [806, 294] width 422 height 24
click at [552, 288] on button "button" at bounding box center [548, 288] width 17 height 17
click at [871, 306] on div "Start by sharing the font used in your design system. You can use an image or F…" at bounding box center [799, 294] width 451 height 40
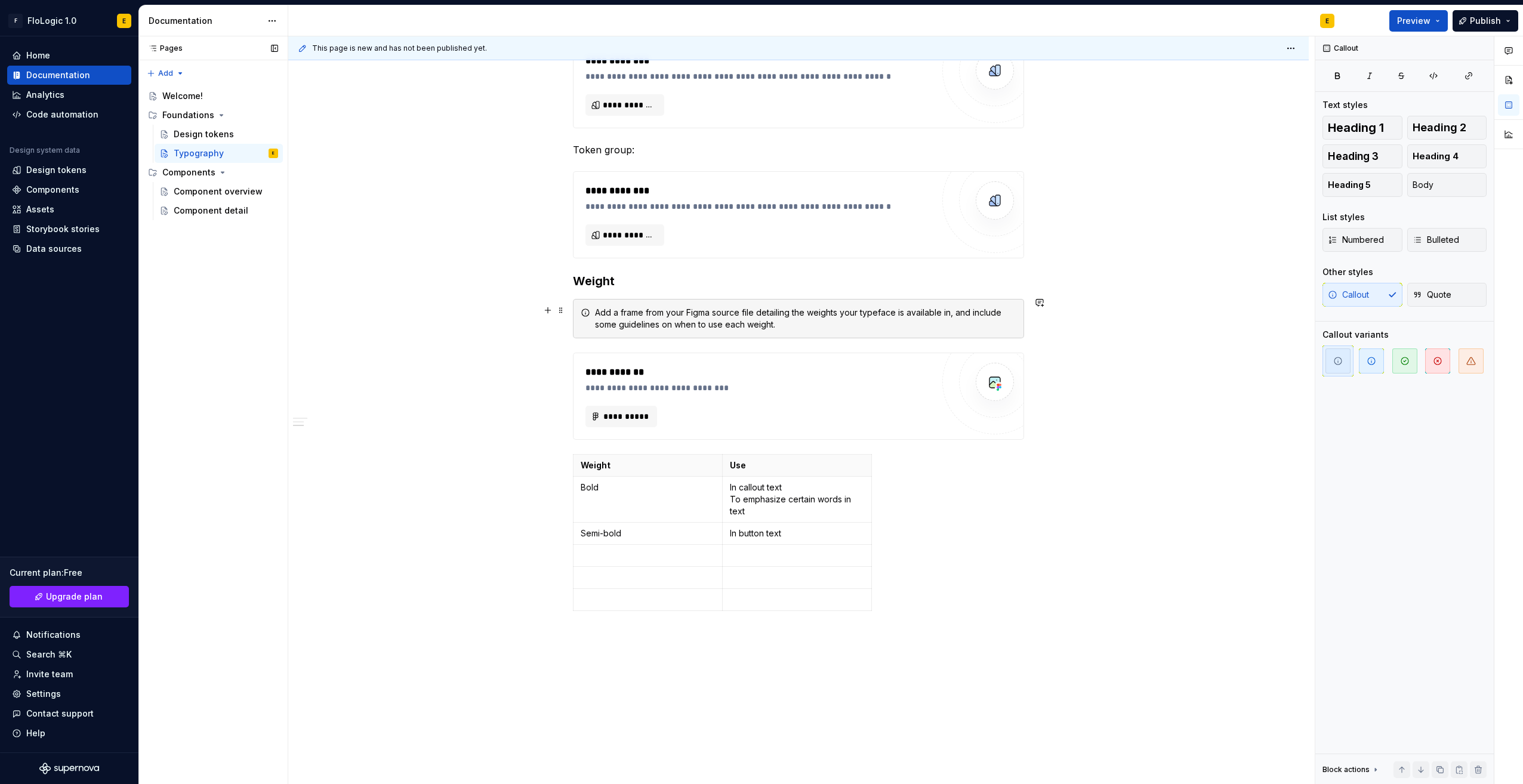
scroll to position [537, 0]
click at [1365, 130] on span "Heading 1" at bounding box center [1355, 127] width 56 height 12
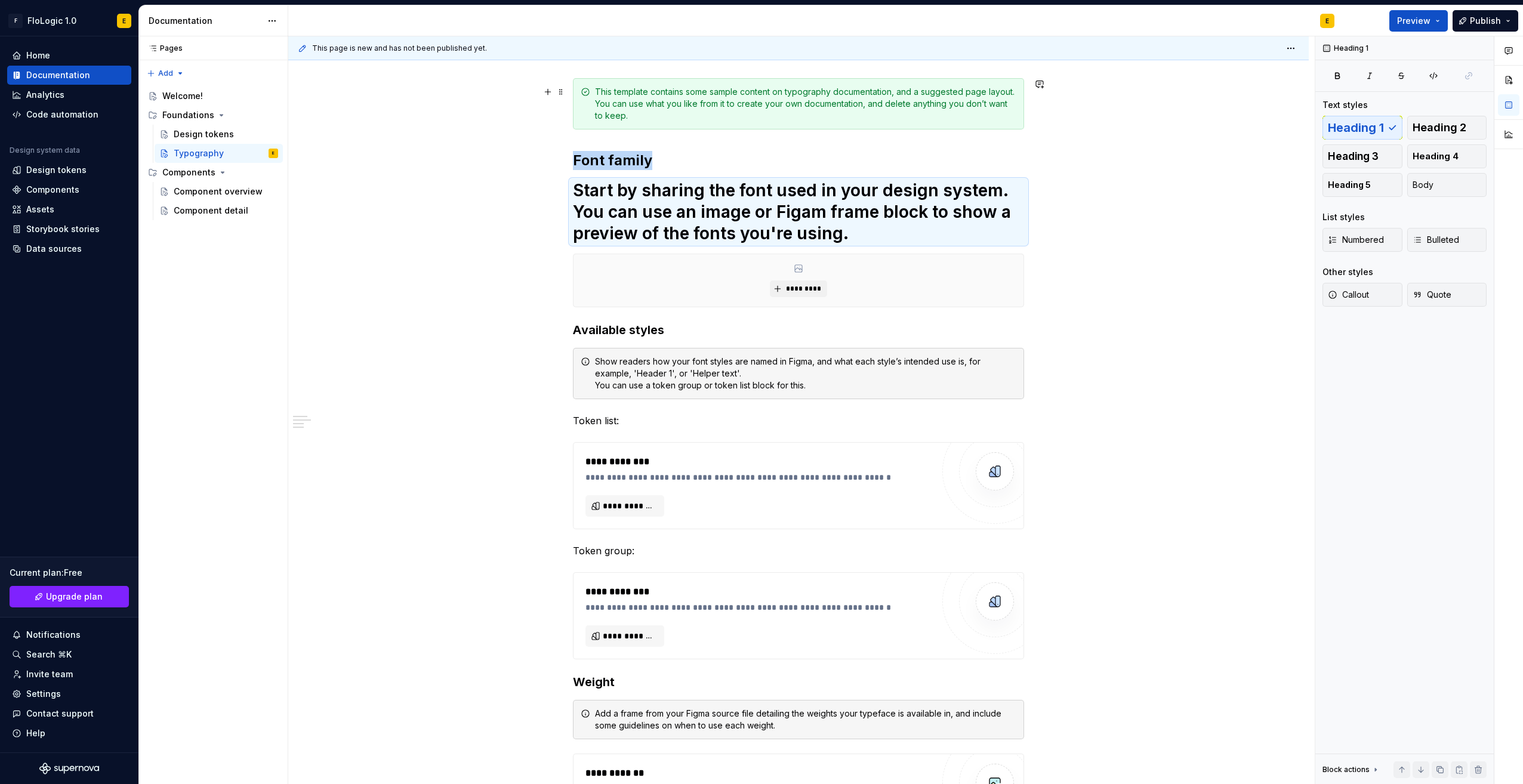
scroll to position [118, 0]
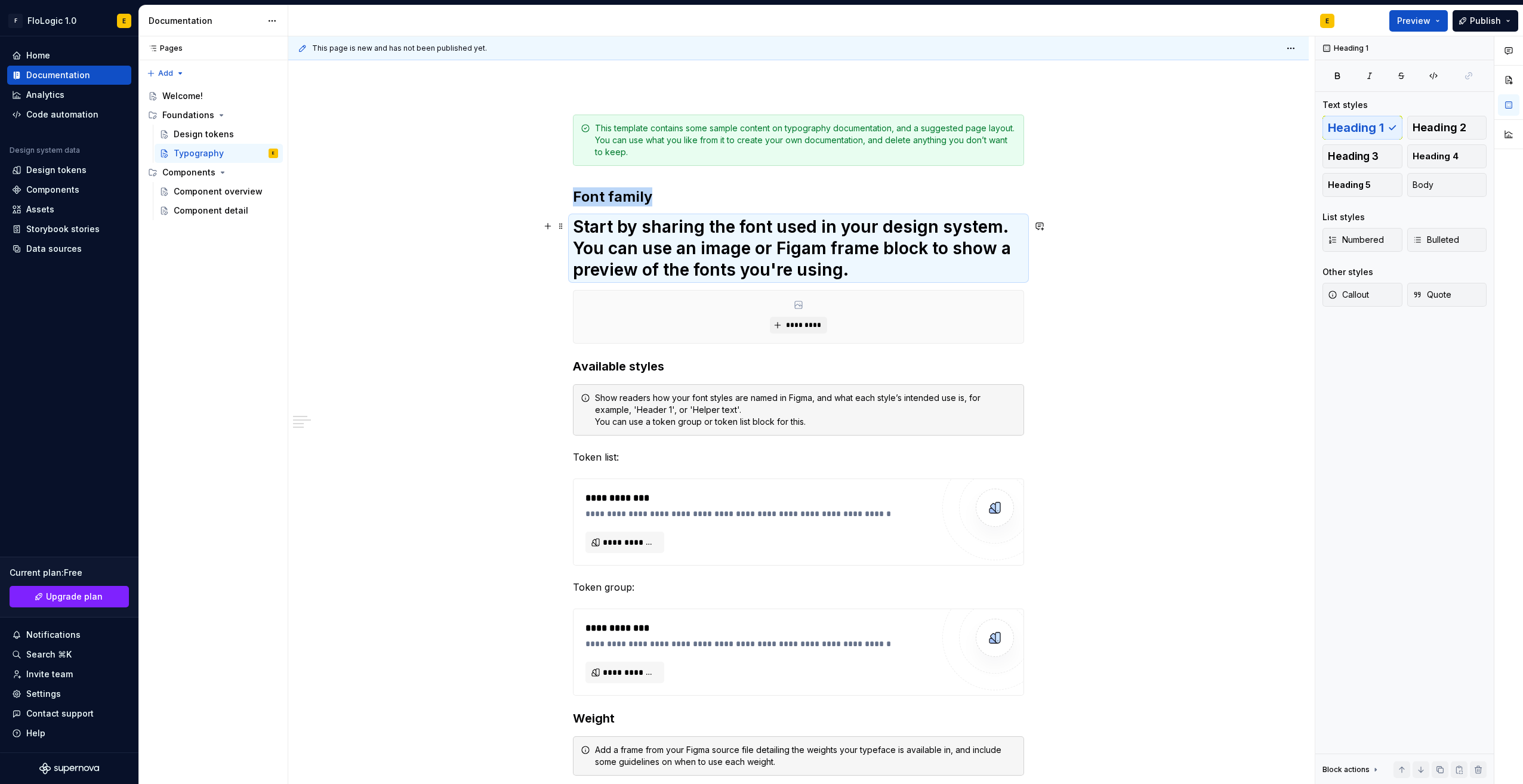
click at [854, 271] on h1 "Start by sharing the font used in your design system. You can use an image or F…" at bounding box center [799, 247] width 451 height 64
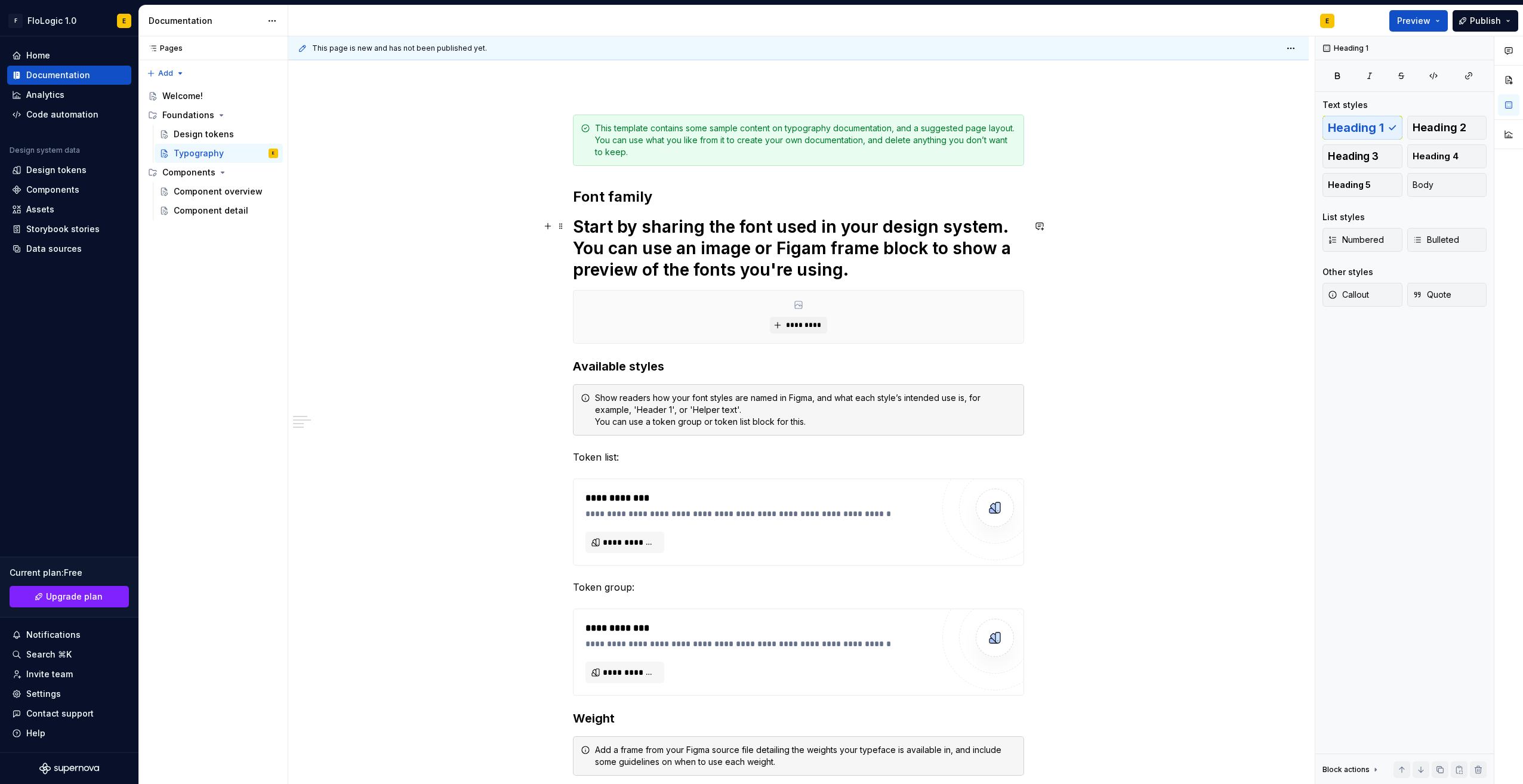
drag, startPoint x: 936, startPoint y: 228, endPoint x: 1017, endPoint y: 217, distance: 81.7
click at [941, 228] on h1 "Start by sharing the font used in your design system. You can use an image or F…" at bounding box center [799, 247] width 451 height 64
click at [996, 195] on span "Heading 1" at bounding box center [984, 200] width 35 height 10
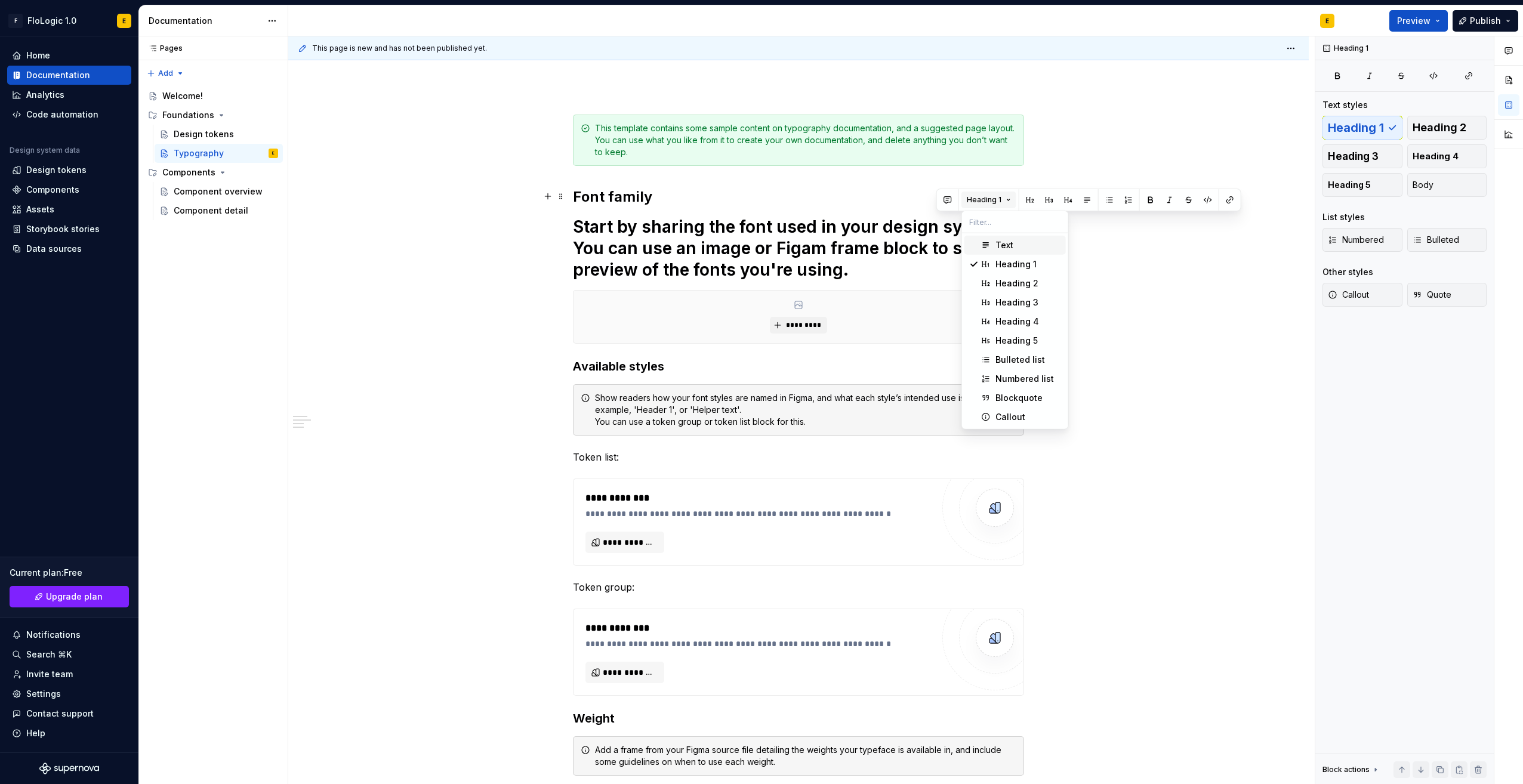
click at [996, 195] on span "Heading 1" at bounding box center [984, 200] width 35 height 10
click at [1107, 110] on div "**********" at bounding box center [801, 410] width 1026 height 748
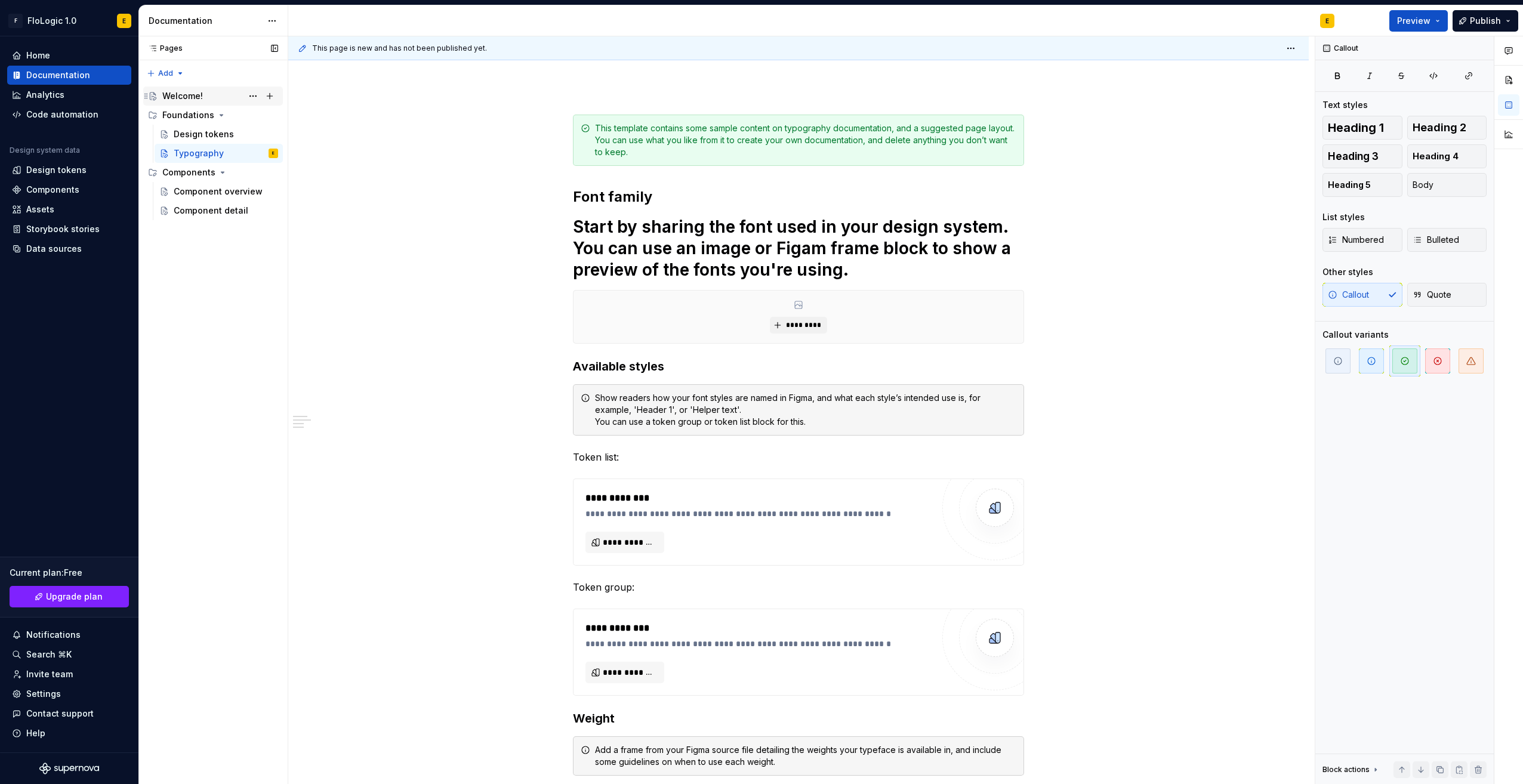
click at [182, 100] on div "Welcome!" at bounding box center [183, 95] width 40 height 12
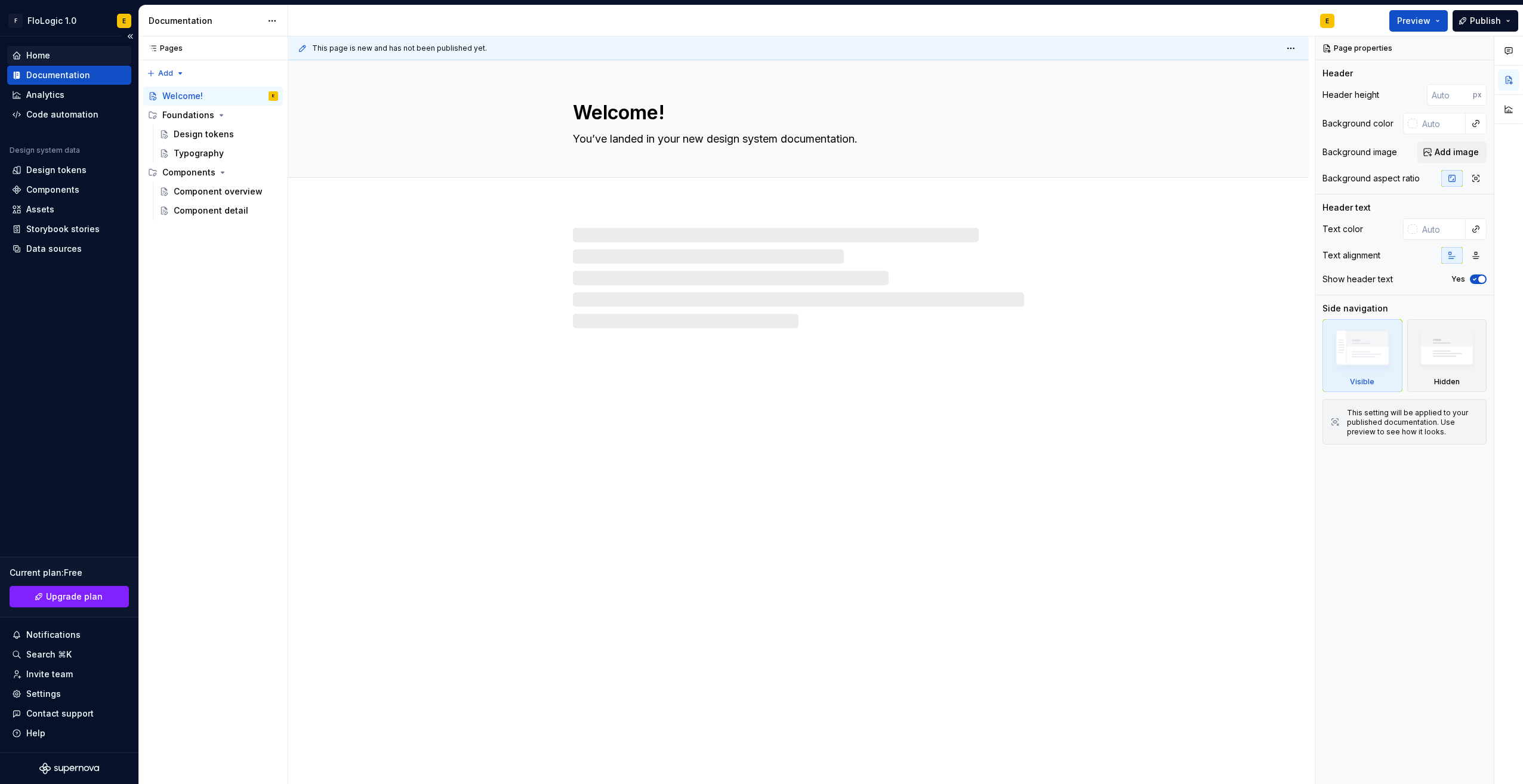
type textarea "*"
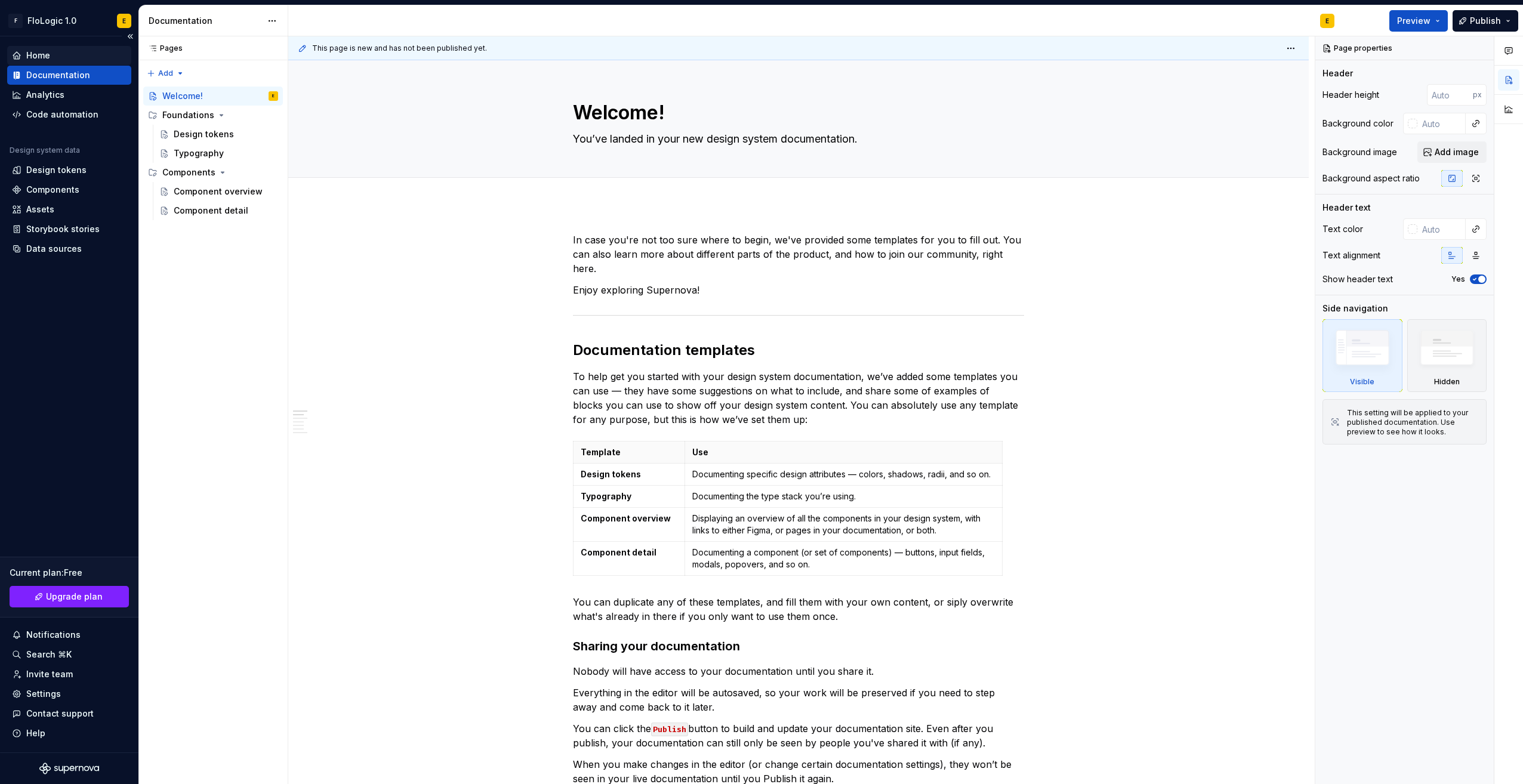
click at [54, 59] on div "Home" at bounding box center [69, 55] width 115 height 12
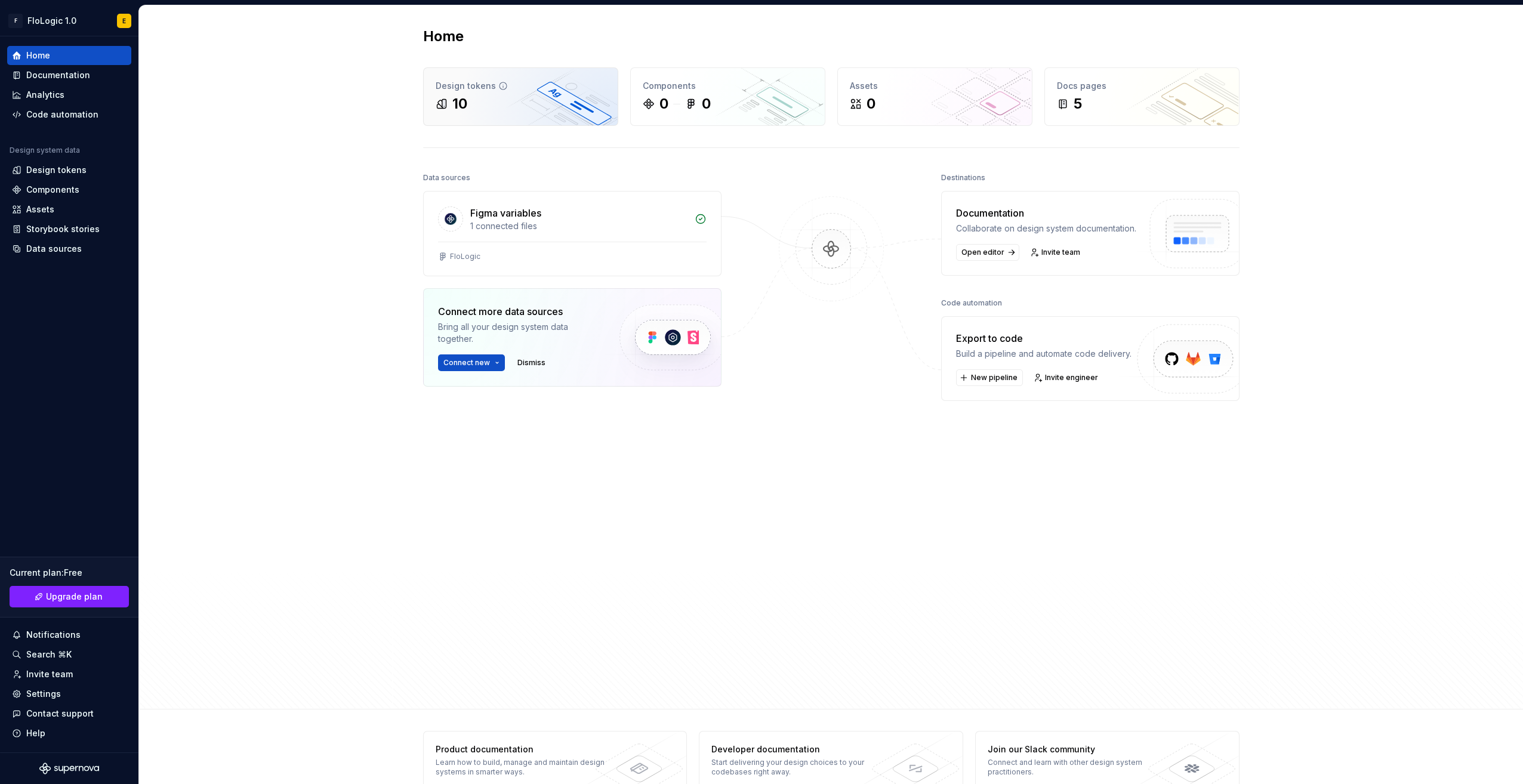
click at [521, 86] on div "Design tokens" at bounding box center [521, 86] width 170 height 12
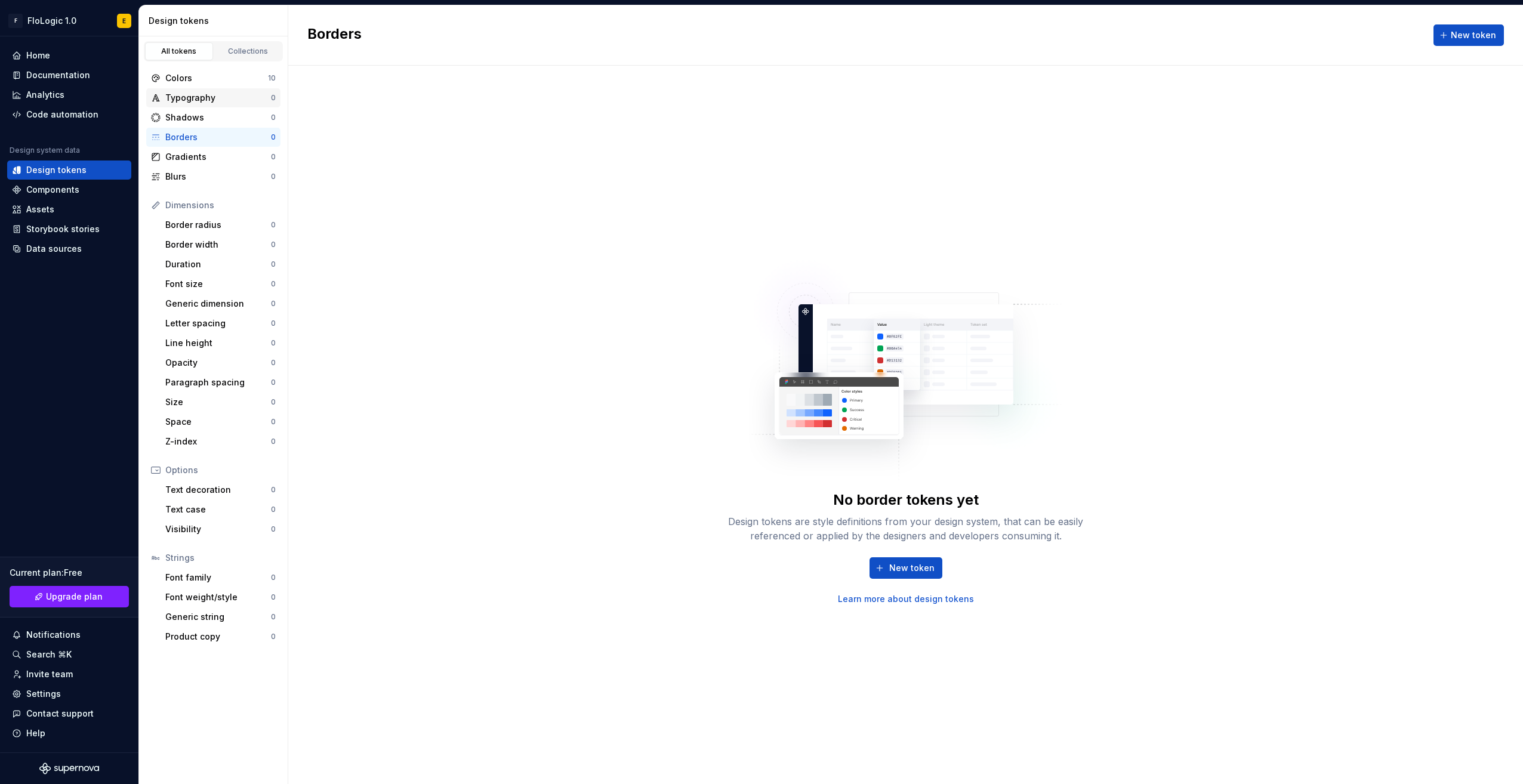
click at [187, 95] on div "Typography" at bounding box center [218, 98] width 105 height 12
